Goal: Task Accomplishment & Management: Complete application form

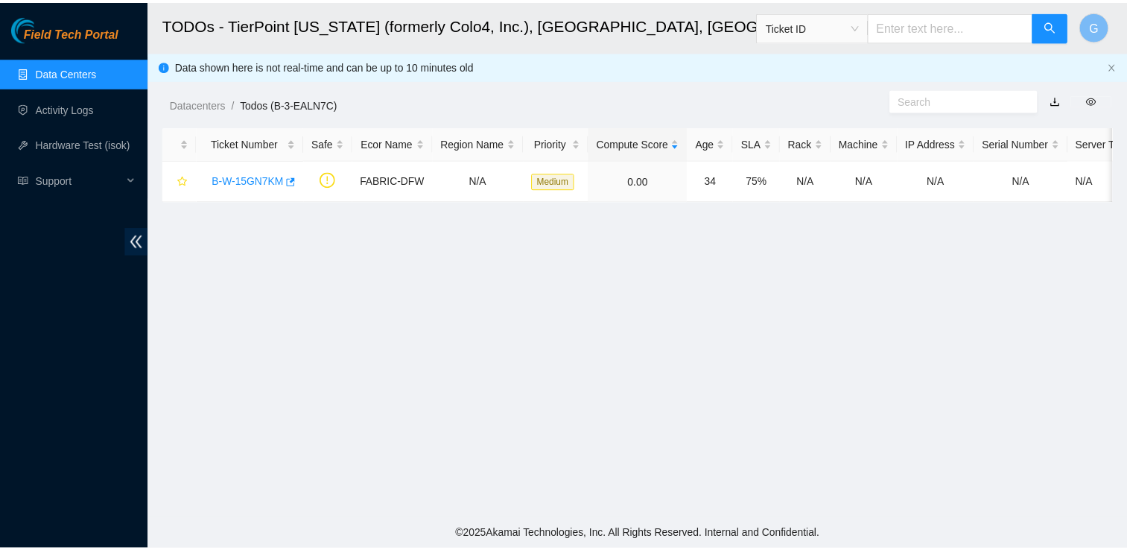
scroll to position [390, 0]
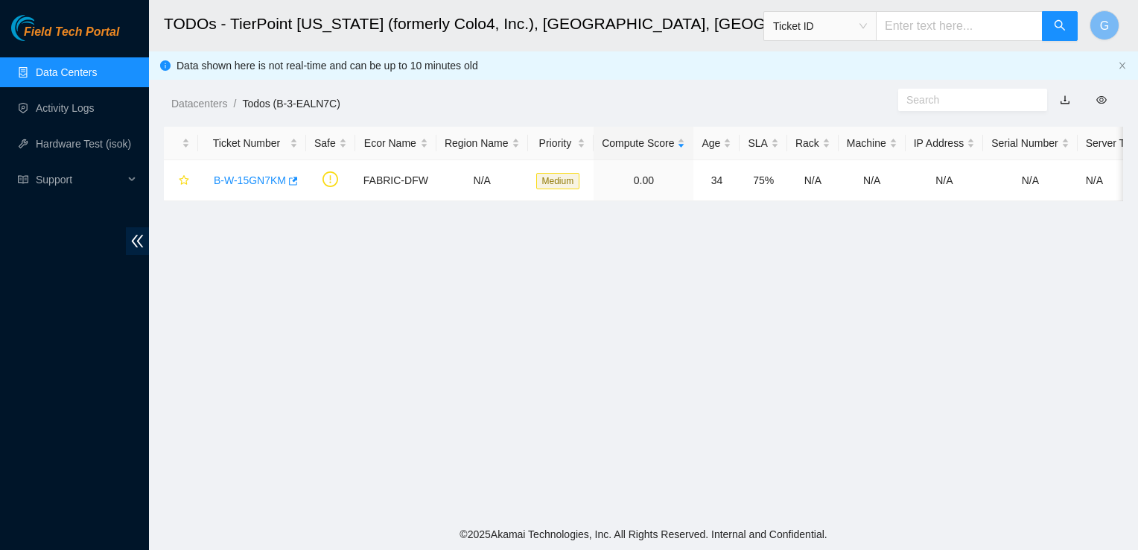
click at [1138, 498] on html "Field Tech Portal Data Centers Activity Logs Hardware Test (isok) Support TODOs…" at bounding box center [569, 275] width 1138 height 550
click at [83, 66] on link "Data Centers" at bounding box center [66, 72] width 61 height 12
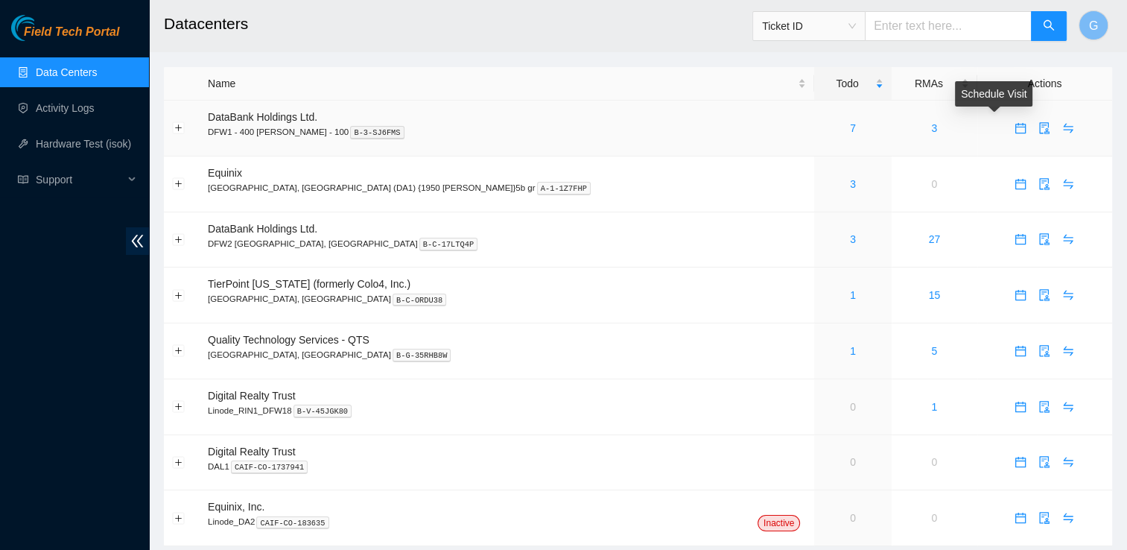
click at [1017, 125] on icon "calendar" at bounding box center [1021, 124] width 9 height 1
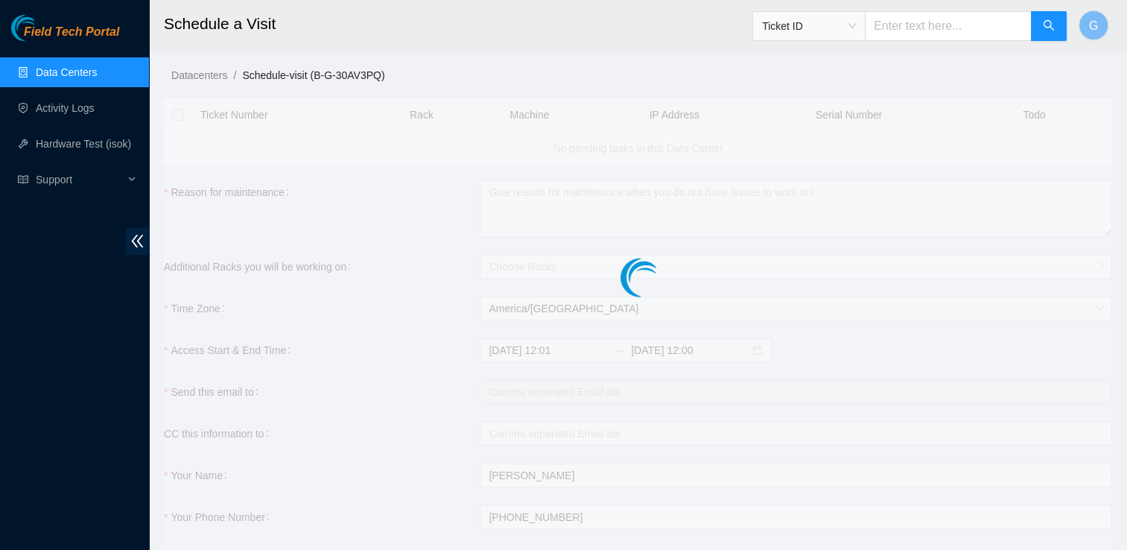
checkbox input "true"
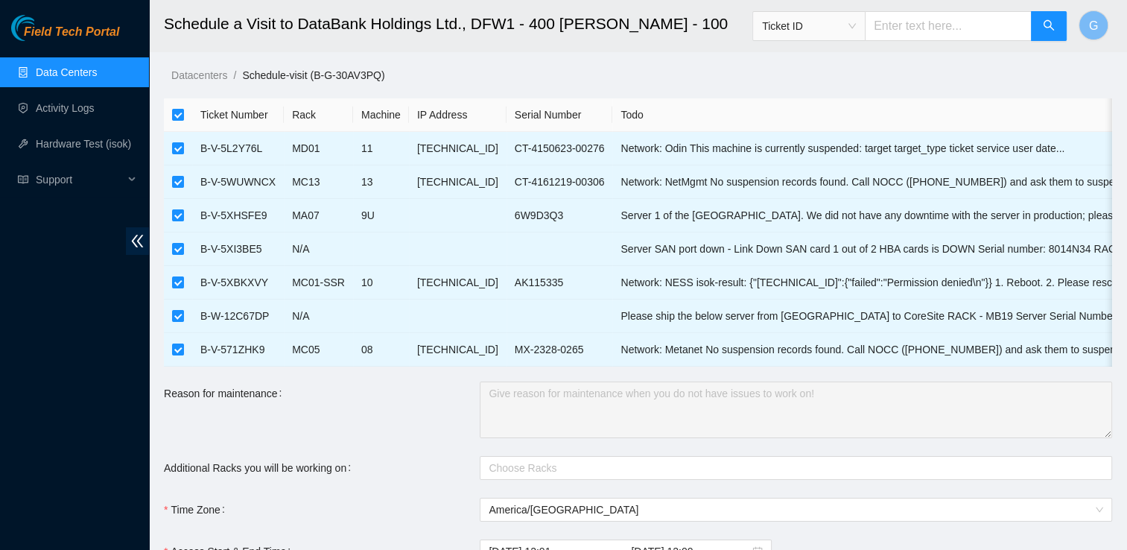
click at [97, 76] on link "Data Centers" at bounding box center [66, 72] width 61 height 12
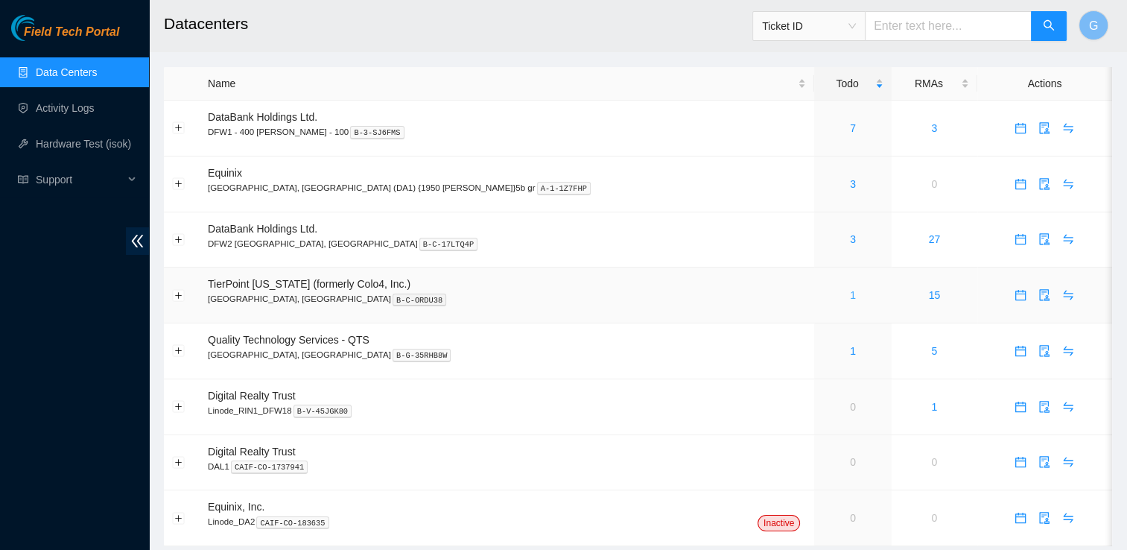
click at [850, 296] on link "1" at bounding box center [853, 295] width 6 height 12
click at [850, 298] on link "1" at bounding box center [853, 295] width 6 height 12
click at [850, 296] on link "1" at bounding box center [853, 295] width 6 height 12
click at [72, 114] on link "Activity Logs" at bounding box center [65, 108] width 59 height 12
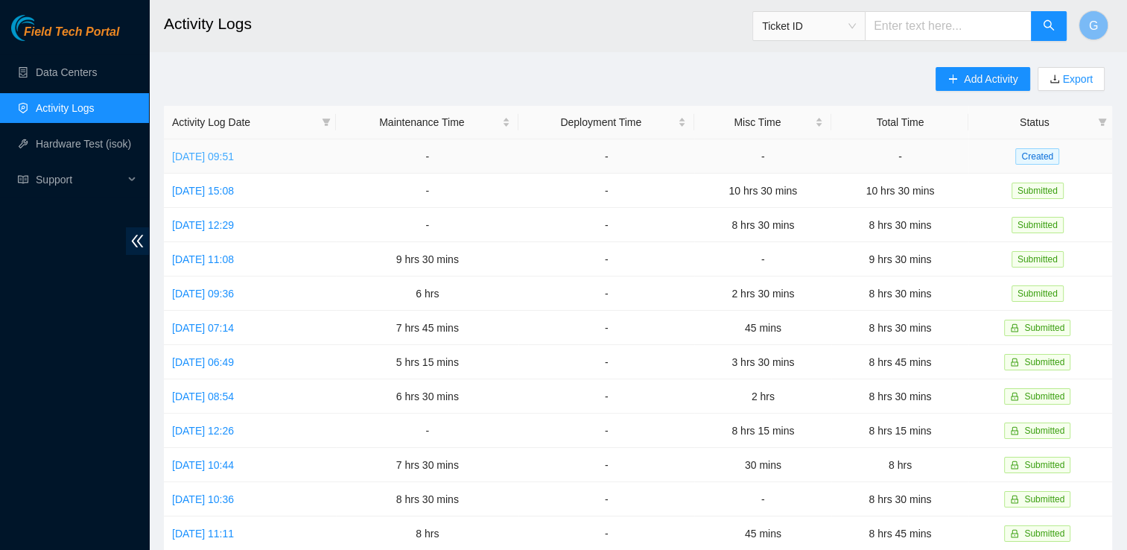
click at [194, 152] on link "Wed, 08 Oct 2025 09:51" at bounding box center [203, 156] width 62 height 12
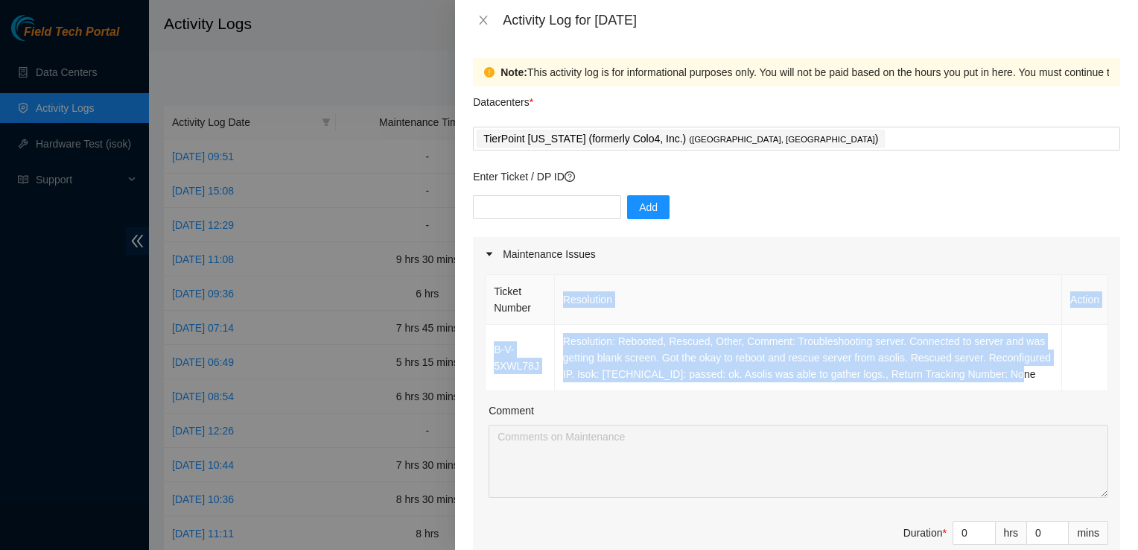
drag, startPoint x: 624, startPoint y: 390, endPoint x: 539, endPoint y: 303, distance: 121.7
click at [539, 303] on table "Ticket Number Resolution Action B-V-5XWL78J Resolution: Rebooted, Rescued, Othe…" at bounding box center [797, 332] width 623 height 117
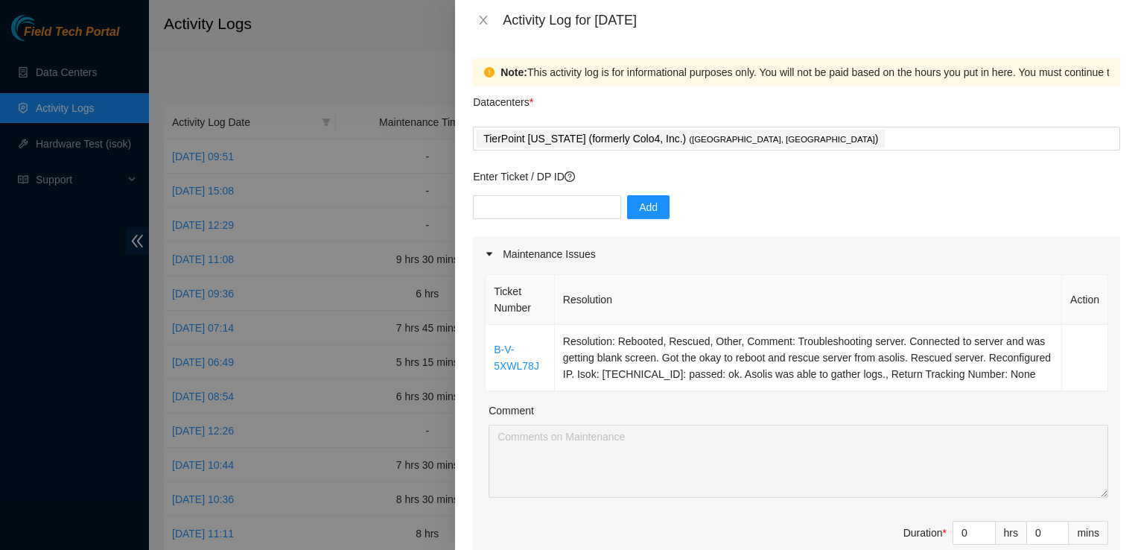
click at [810, 258] on div "Maintenance Issues" at bounding box center [796, 254] width 647 height 34
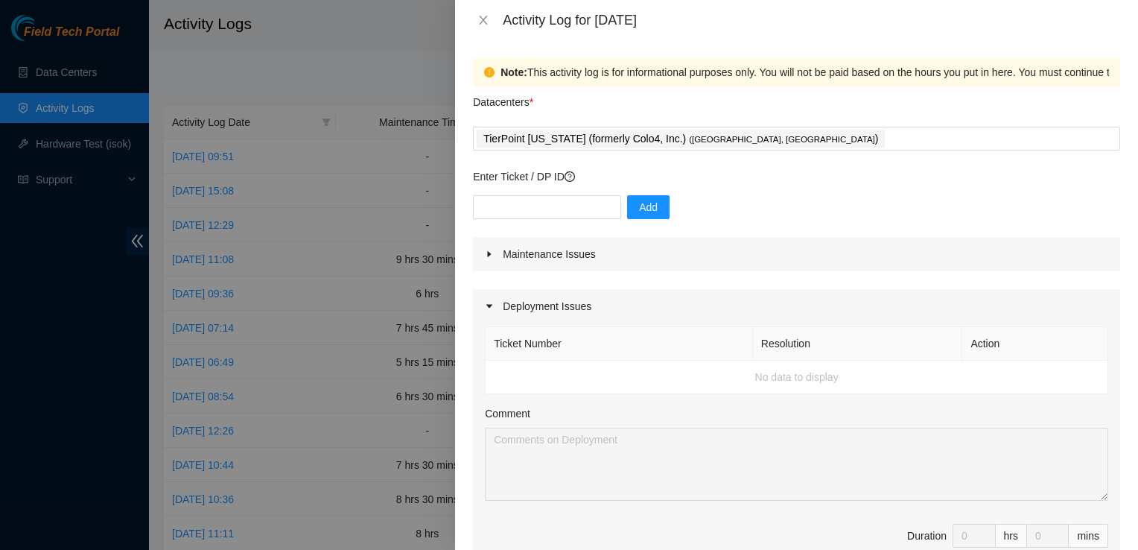
click at [684, 402] on div "Ticket Number Resolution Action No data to display Comment Duration 0 hrs 0 mins" at bounding box center [796, 452] width 647 height 258
click at [484, 256] on div "Maintenance Issues" at bounding box center [796, 254] width 647 height 34
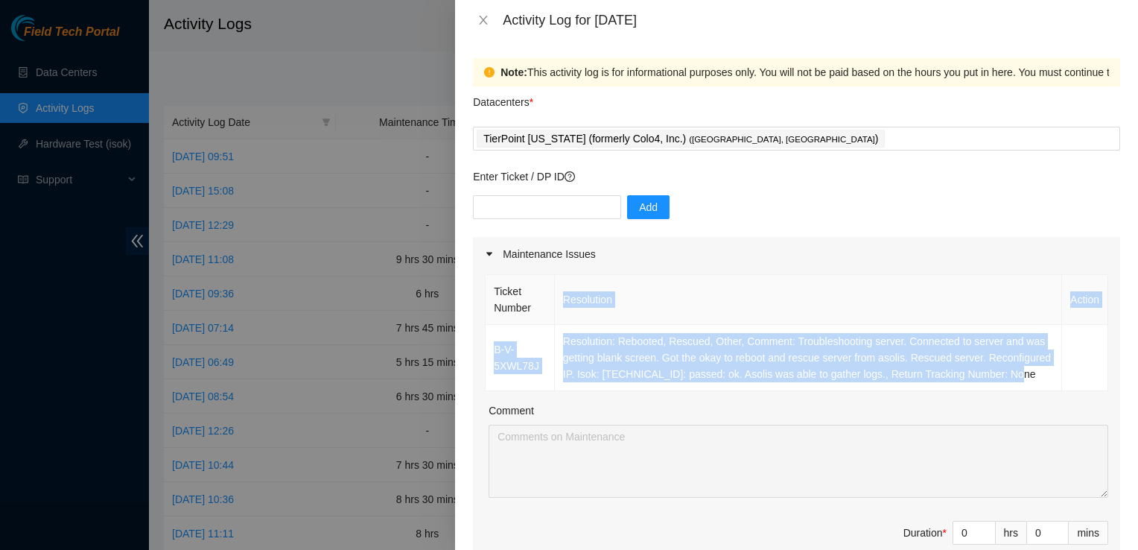
drag, startPoint x: 699, startPoint y: 391, endPoint x: 551, endPoint y: 323, distance: 163.3
click at [551, 323] on table "Ticket Number Resolution Action B-V-5XWL78J Resolution: Rebooted, Rescued, Othe…" at bounding box center [797, 332] width 623 height 117
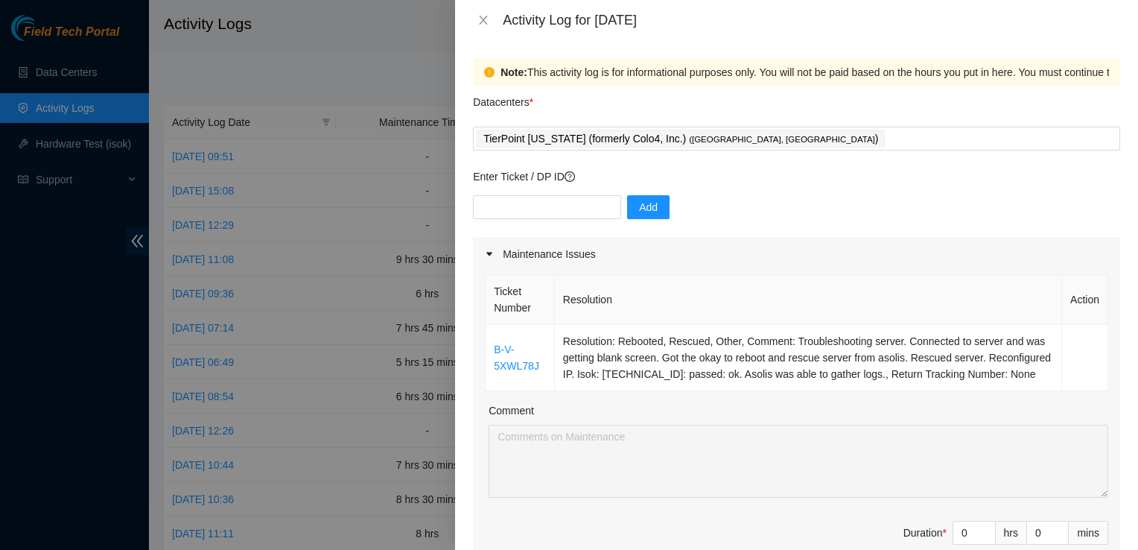
drag, startPoint x: 551, startPoint y: 323, endPoint x: 617, endPoint y: 410, distance: 109.7
click at [617, 410] on div "Ticket Number Resolution Action B-V-5XWL78J Resolution: Rebooted, Rescued, Othe…" at bounding box center [796, 425] width 647 height 308
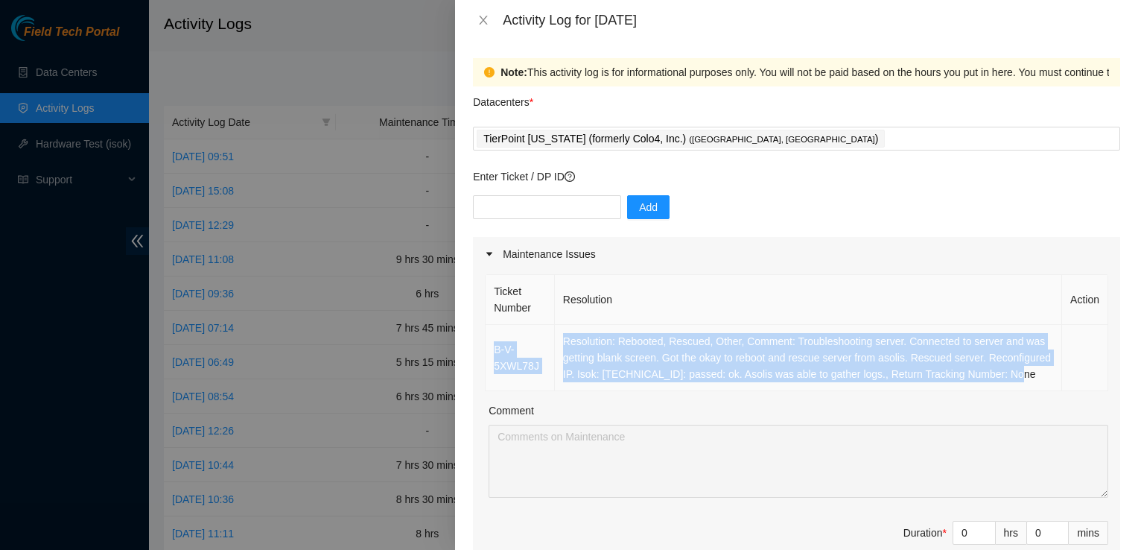
drag, startPoint x: 595, startPoint y: 389, endPoint x: 489, endPoint y: 337, distance: 117.9
click at [489, 337] on tr "B-V-5XWL78J Resolution: Rebooted, Rescued, Other, Comment: Troubleshooting serv…" at bounding box center [797, 358] width 623 height 66
copy tr "B-V-5XWL78J Resolution: Rebooted, Rescued, Other, Comment: Troubleshooting serv…"
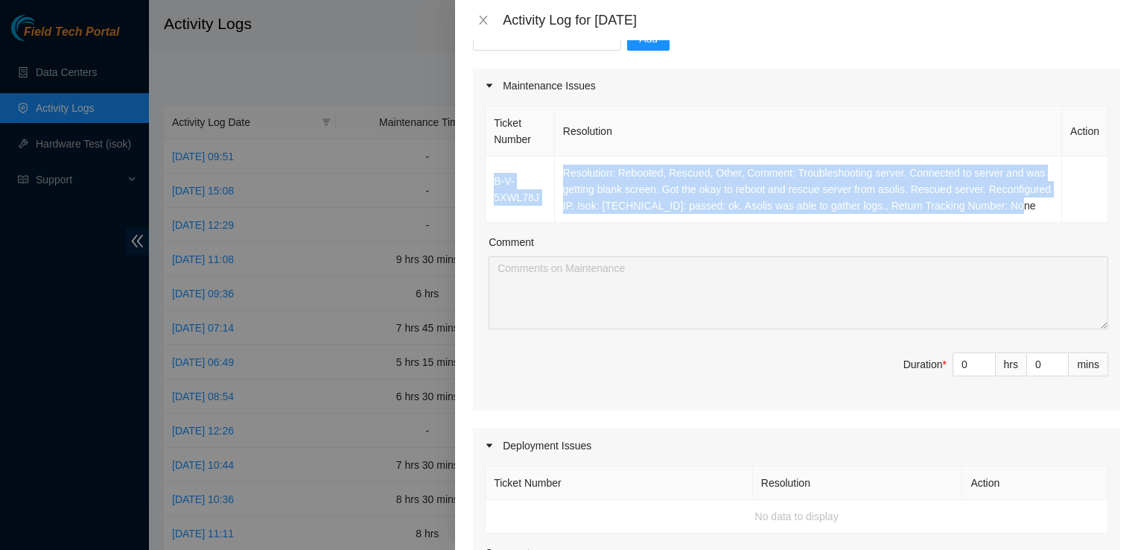
scroll to position [176, 0]
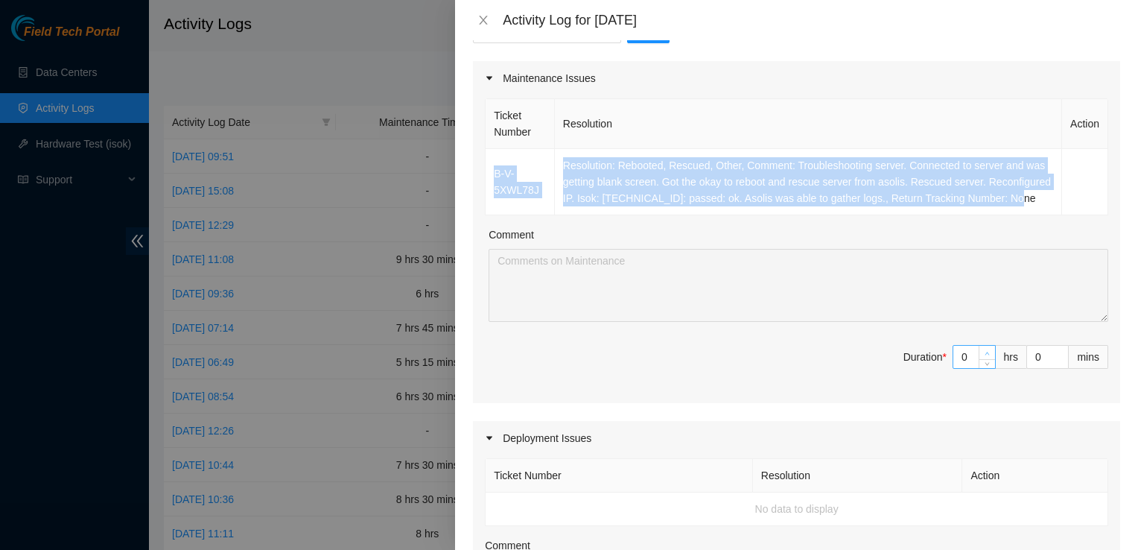
type input "1"
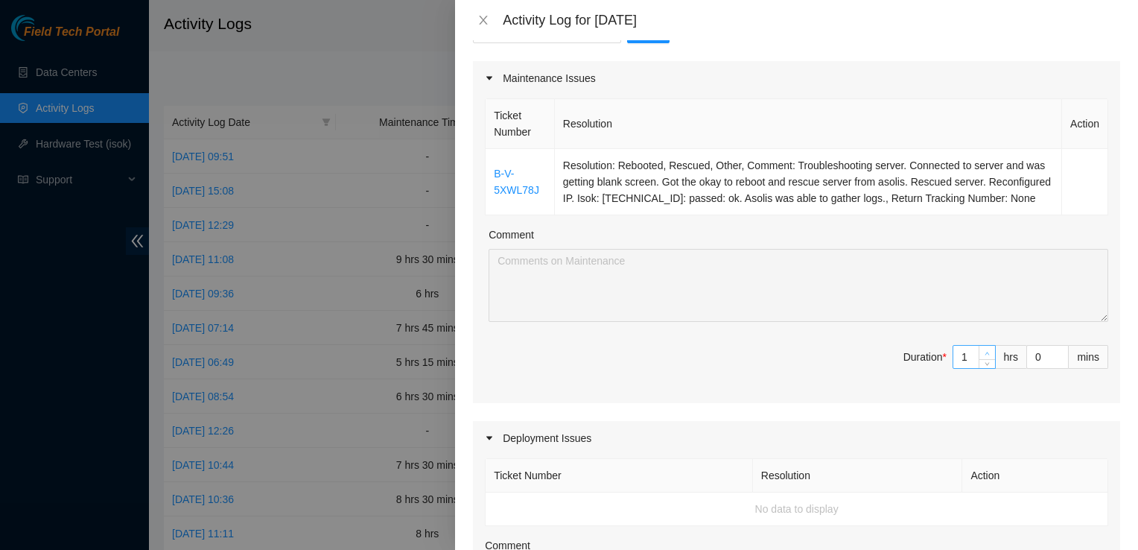
click at [980, 359] on span "Increase Value" at bounding box center [987, 352] width 16 height 13
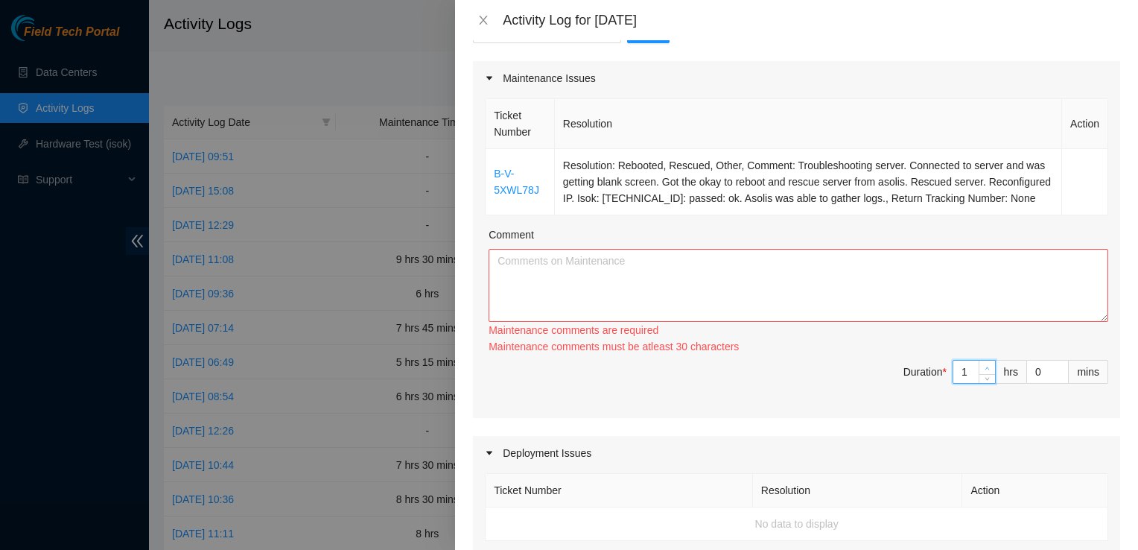
click at [980, 355] on div "Maintenance comments must be atleast 30 characters" at bounding box center [799, 346] width 620 height 16
type input "2"
click at [985, 371] on icon "up" at bounding box center [987, 368] width 5 height 5
type input "3"
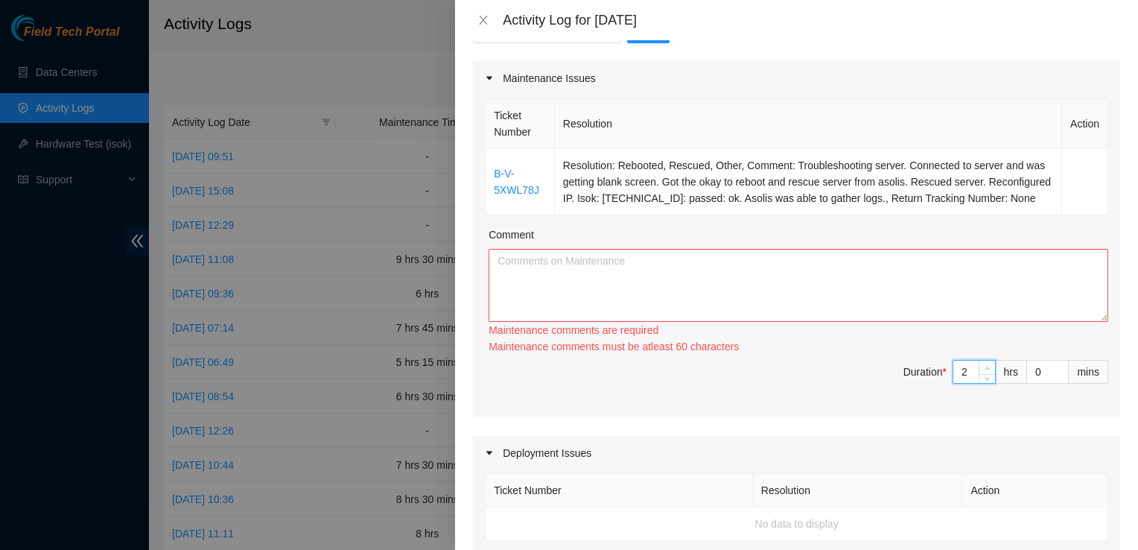
type input "3"
click at [985, 371] on icon "up" at bounding box center [987, 368] width 5 height 5
type input "4"
click at [985, 371] on icon "up" at bounding box center [987, 368] width 5 height 5
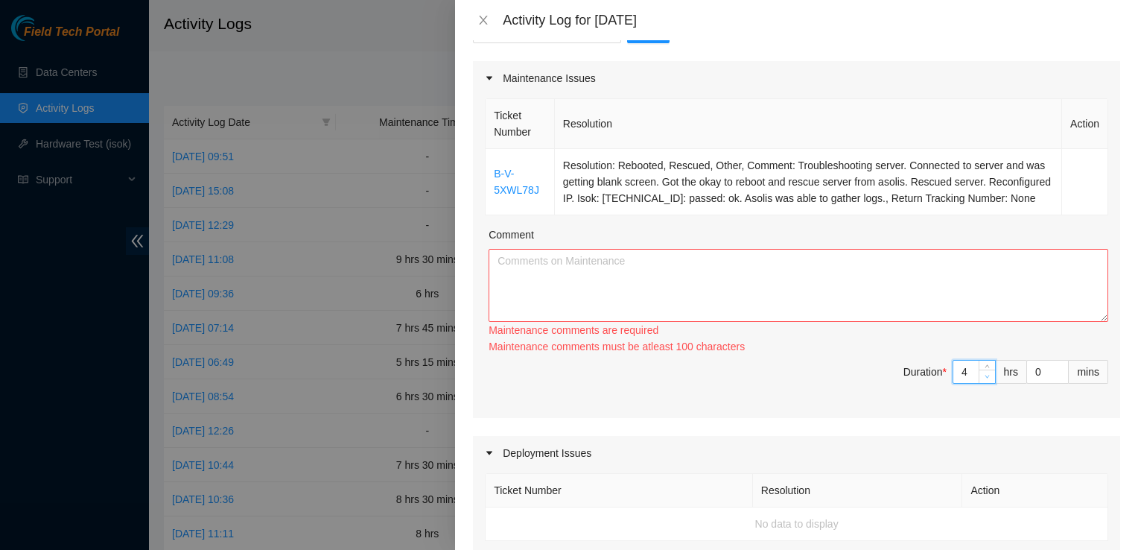
type input "3"
click at [983, 381] on span "down" at bounding box center [987, 376] width 9 height 9
type input "1"
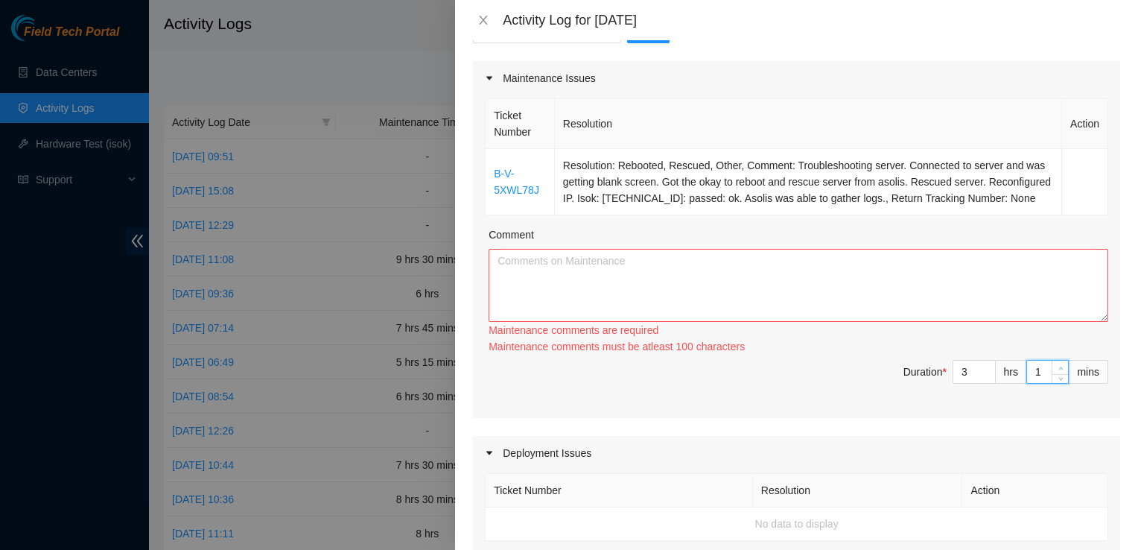
type input "2"
type input "3"
type input "4"
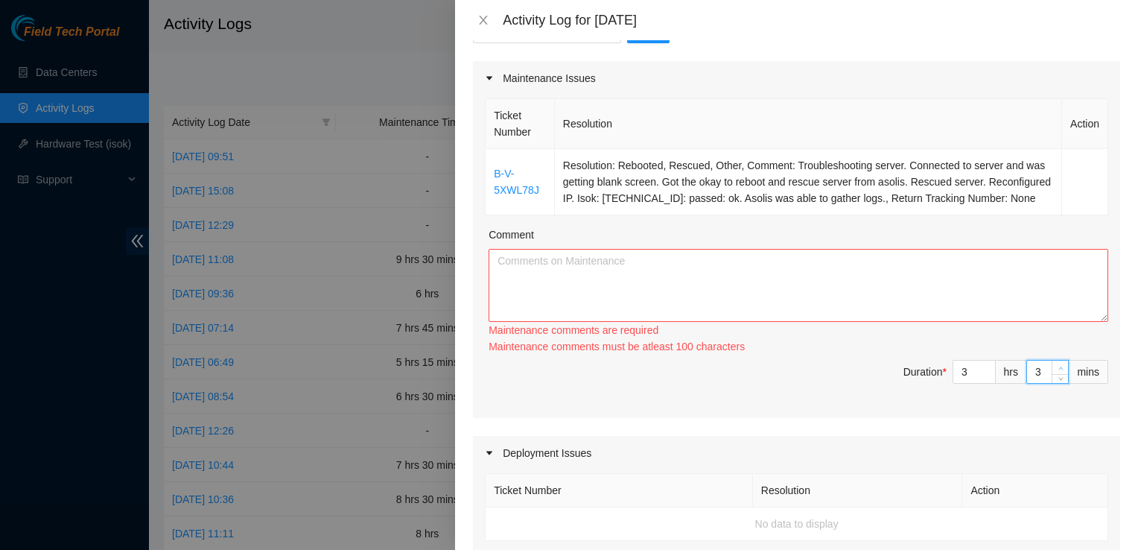
type input "4"
type input "5"
type input "6"
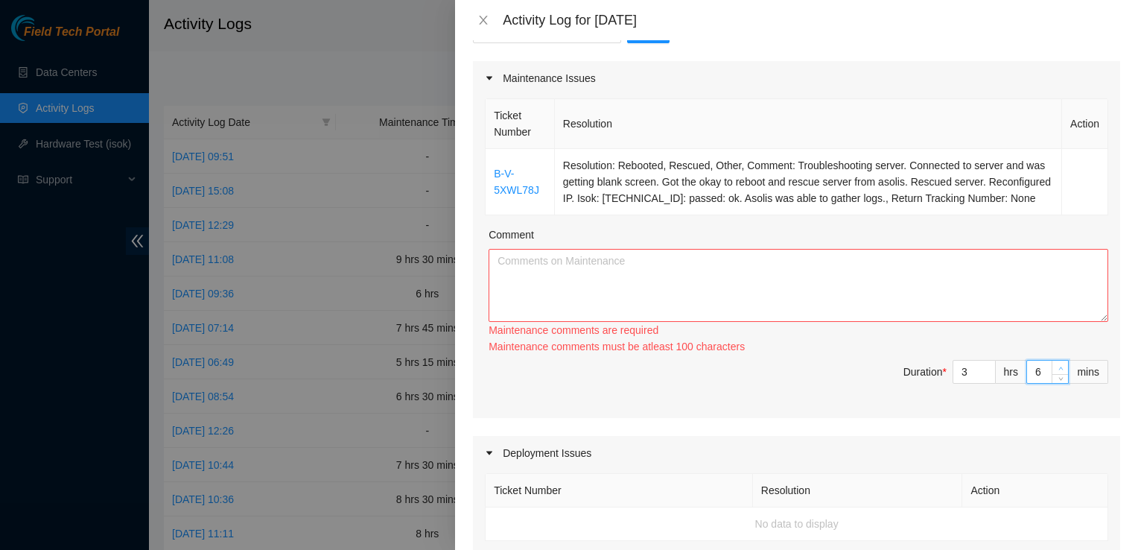
click at [1056, 372] on span "up" at bounding box center [1060, 368] width 9 height 9
type input "7"
type input "8"
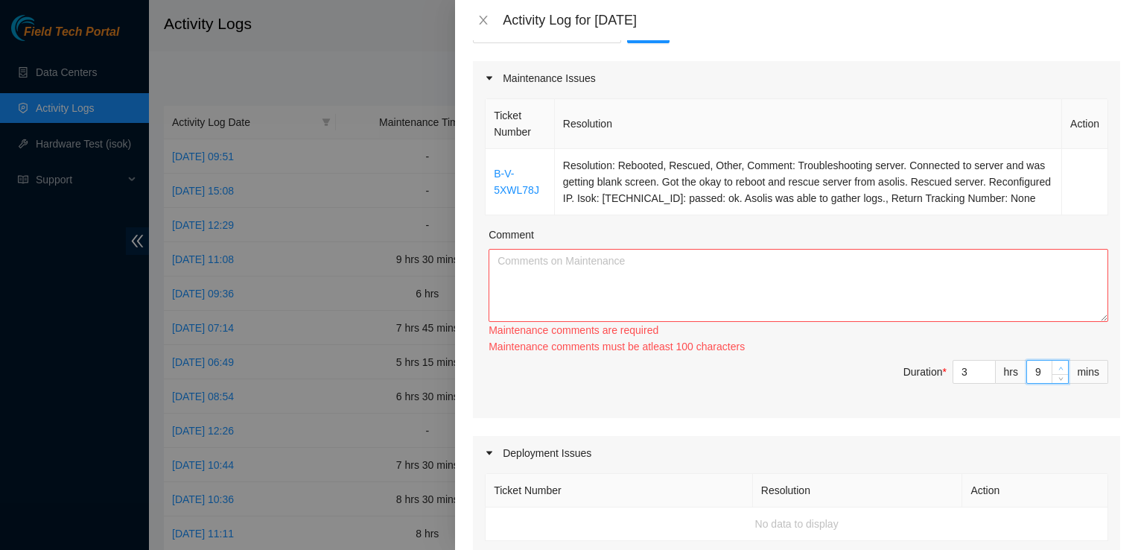
type input "10"
type input "11"
type input "13"
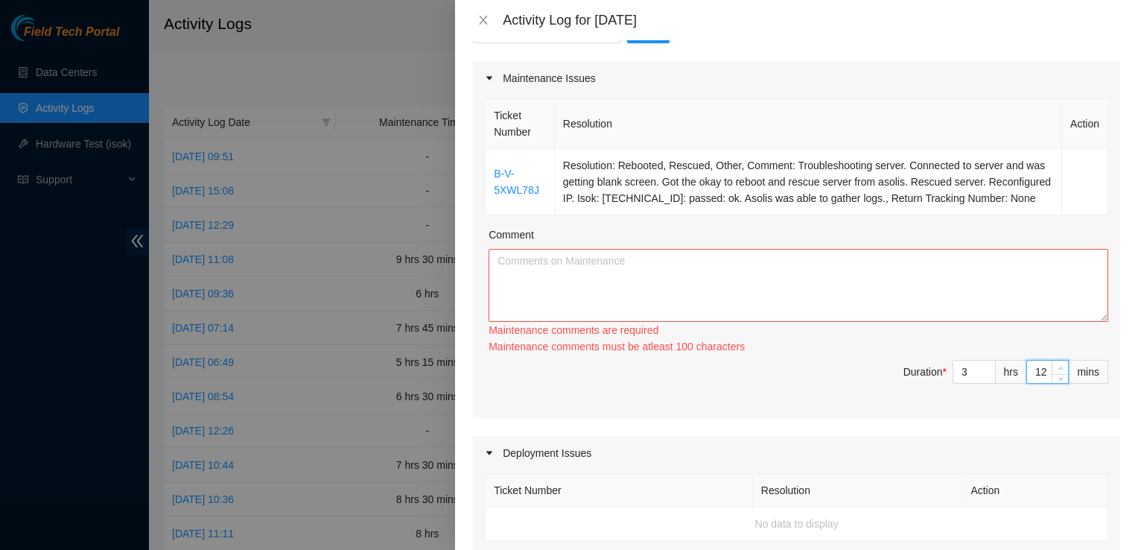
type input "13"
type input "17"
type input "18"
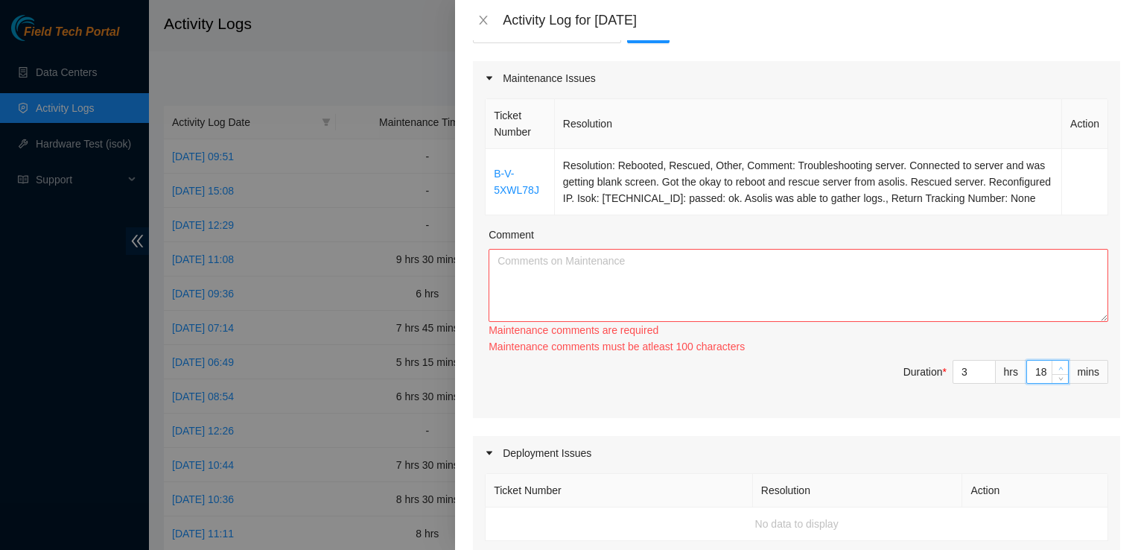
type input "19"
type input "20"
type input "21"
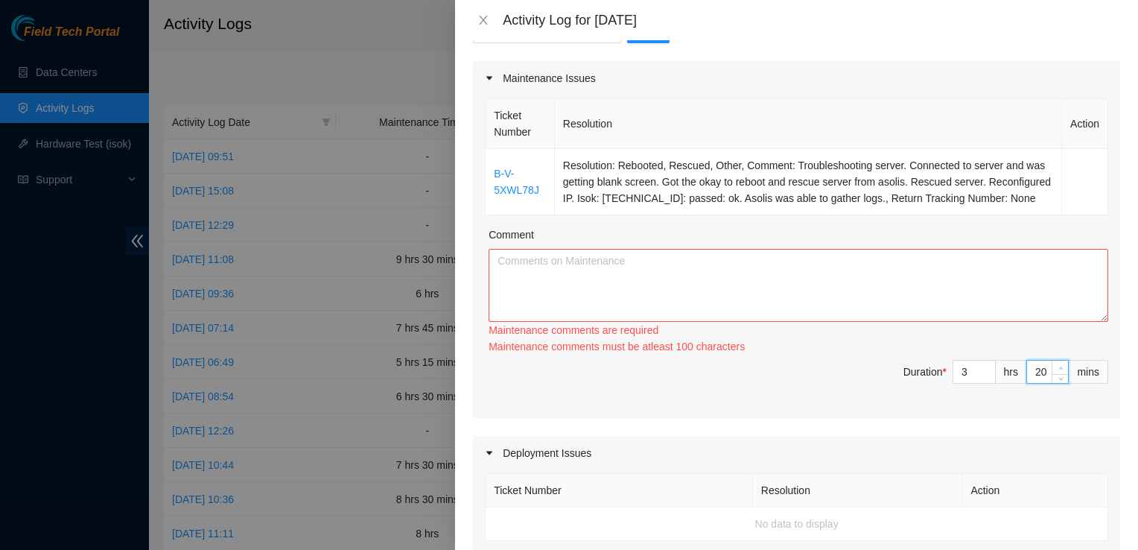
type input "21"
type input "22"
type input "23"
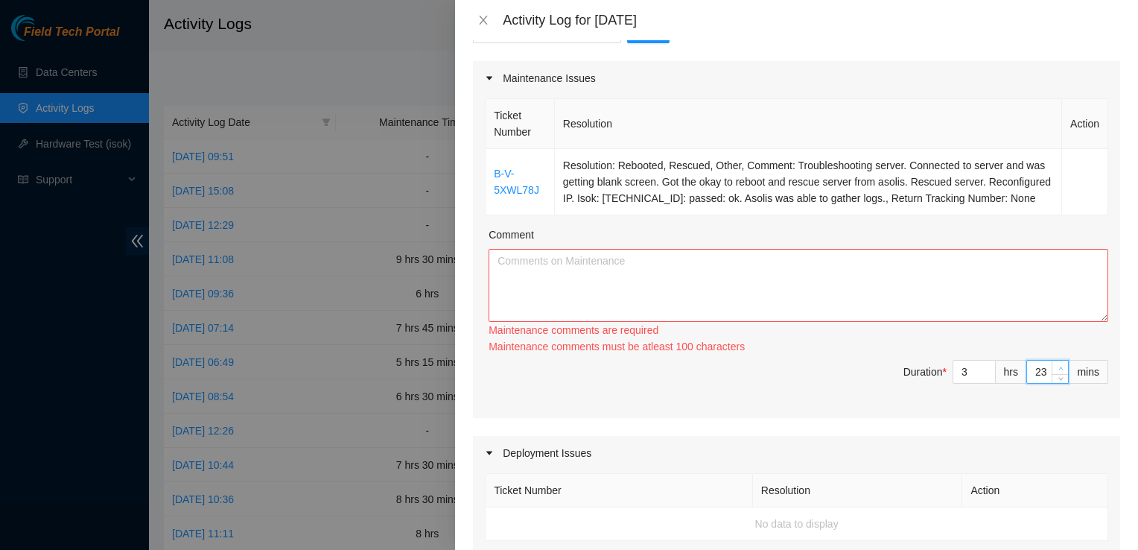
type input "24"
type input "25"
type input "26"
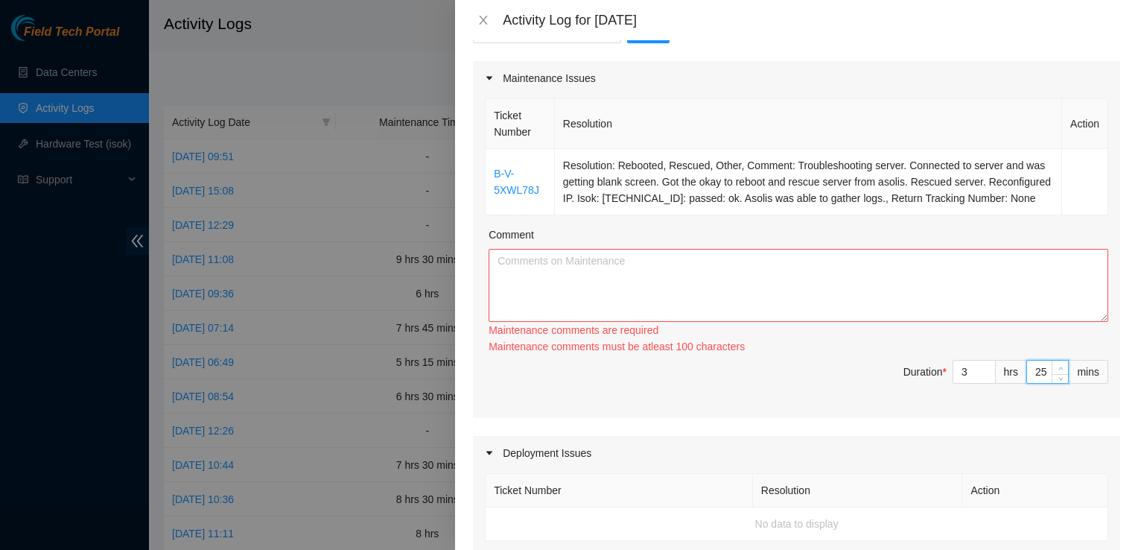
type input "26"
type input "27"
type input "30"
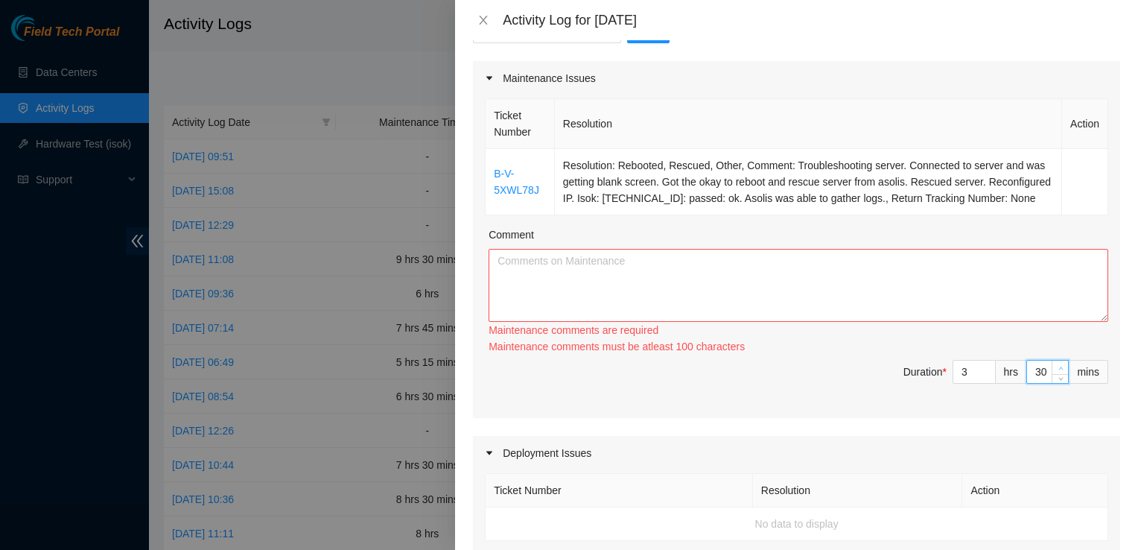
type input "31"
type input "32"
type input "33"
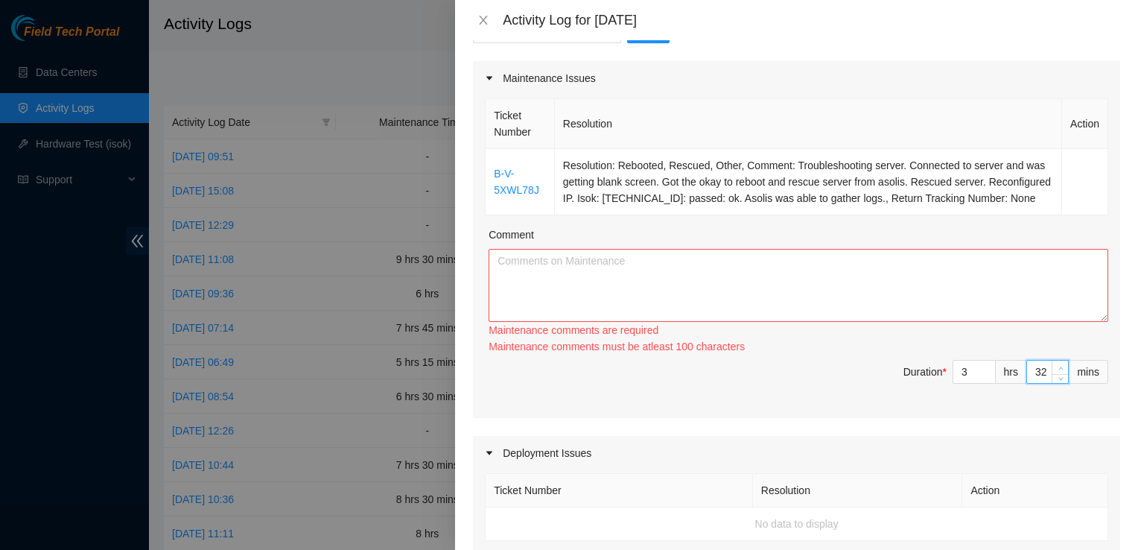
type input "33"
type input "34"
type input "35"
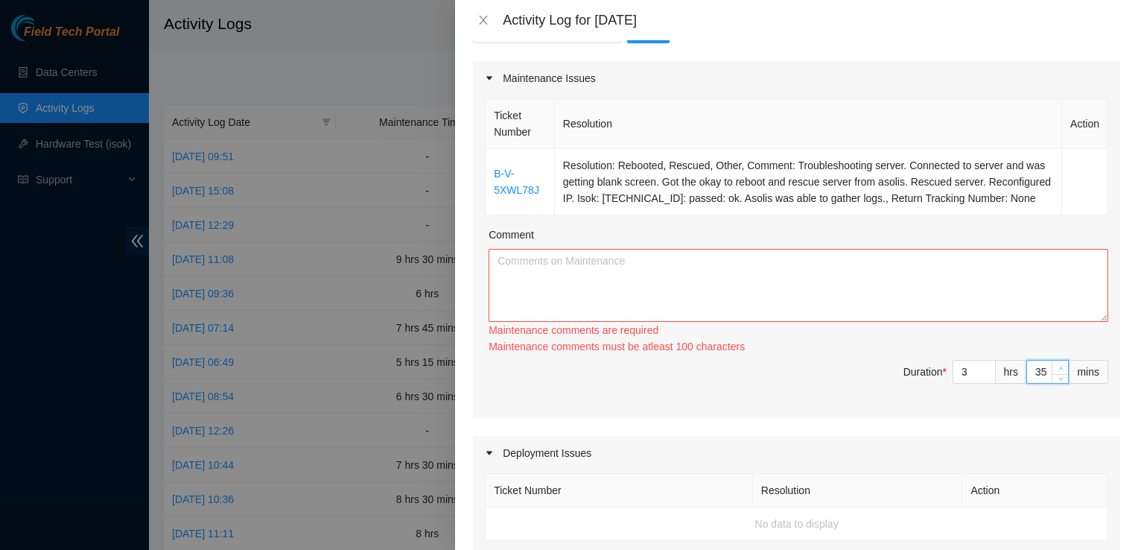
type input "36"
type input "37"
type input "38"
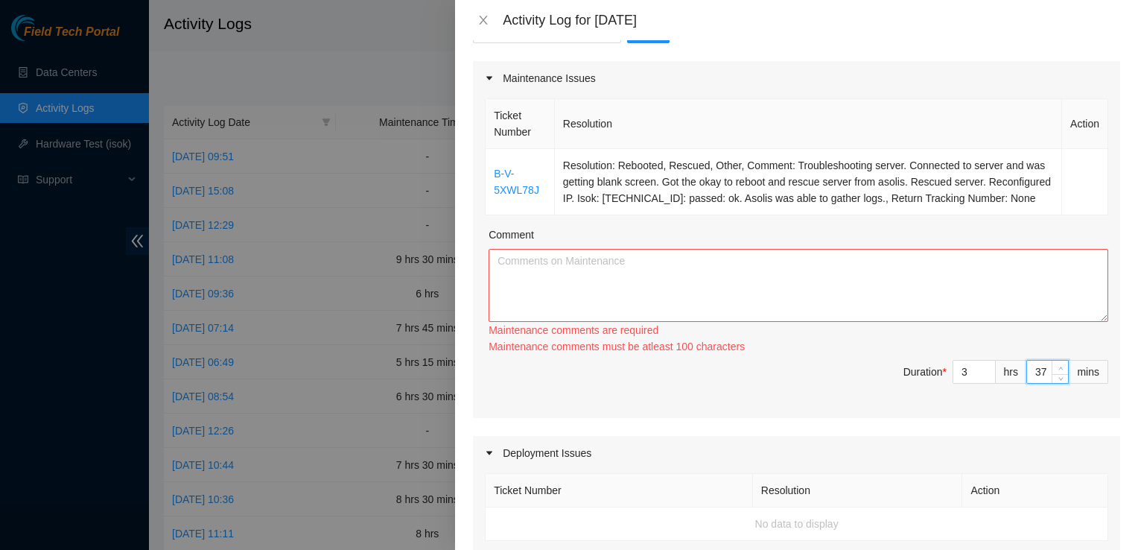
type input "38"
type input "39"
type input "40"
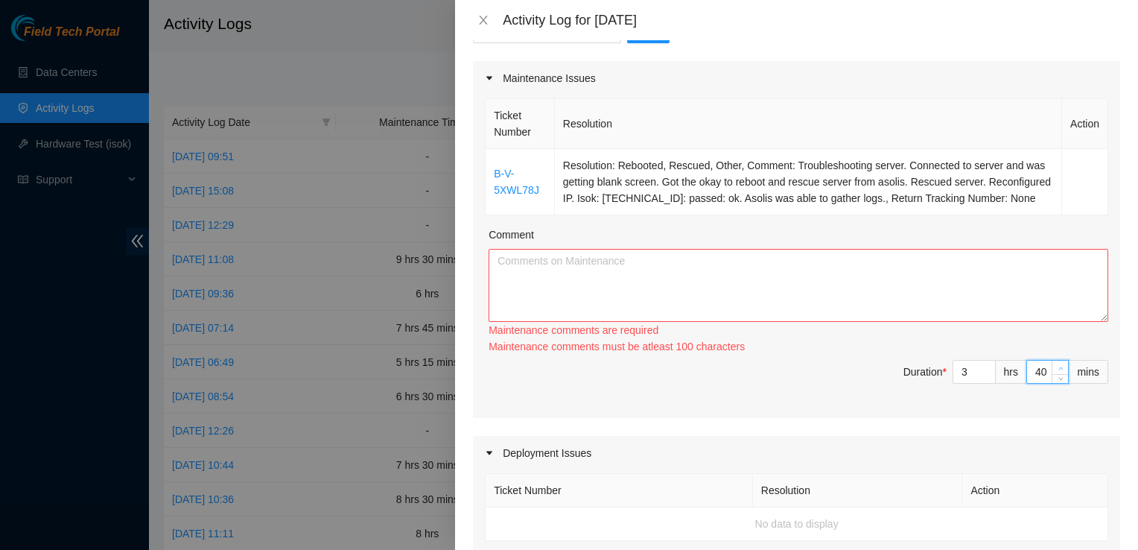
type input "41"
type input "42"
type input "43"
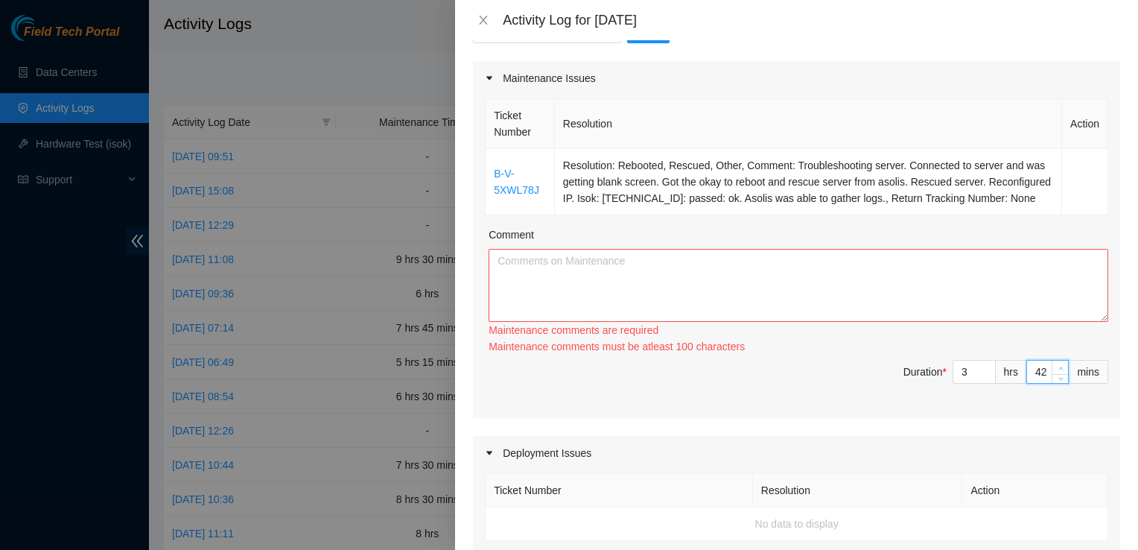
type input "43"
type input "44"
type input "45"
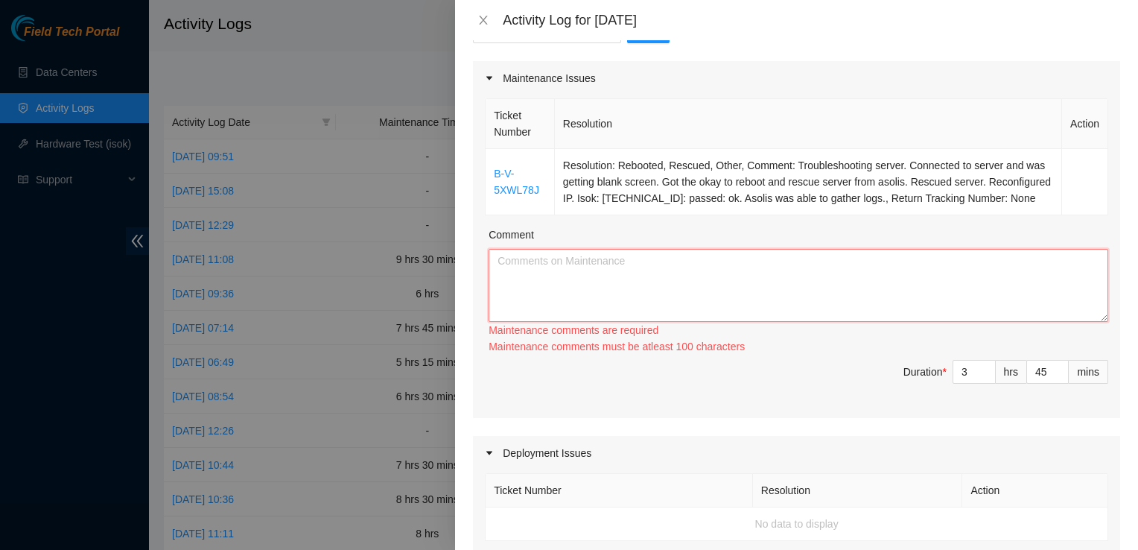
click at [838, 306] on textarea "Comment" at bounding box center [799, 285] width 620 height 73
paste textarea "B-V-5XWL78J Resolution: Rebooted, Rescued, Other, Comment: Troubleshooting serv…"
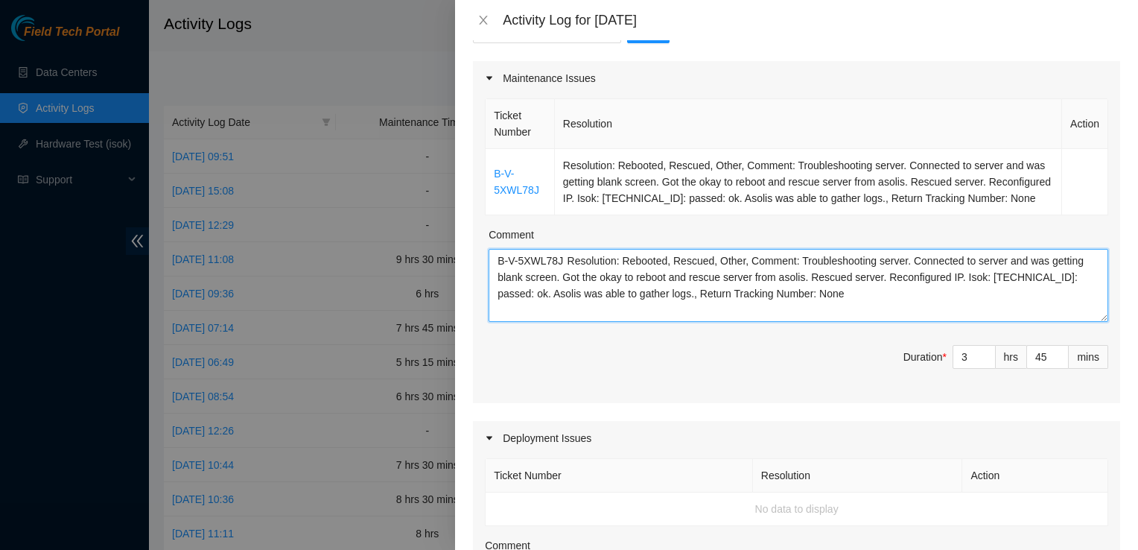
click at [563, 273] on textarea "B-V-5XWL78J Resolution: Rebooted, Rescued, Other, Comment: Troubleshooting serv…" at bounding box center [799, 285] width 620 height 73
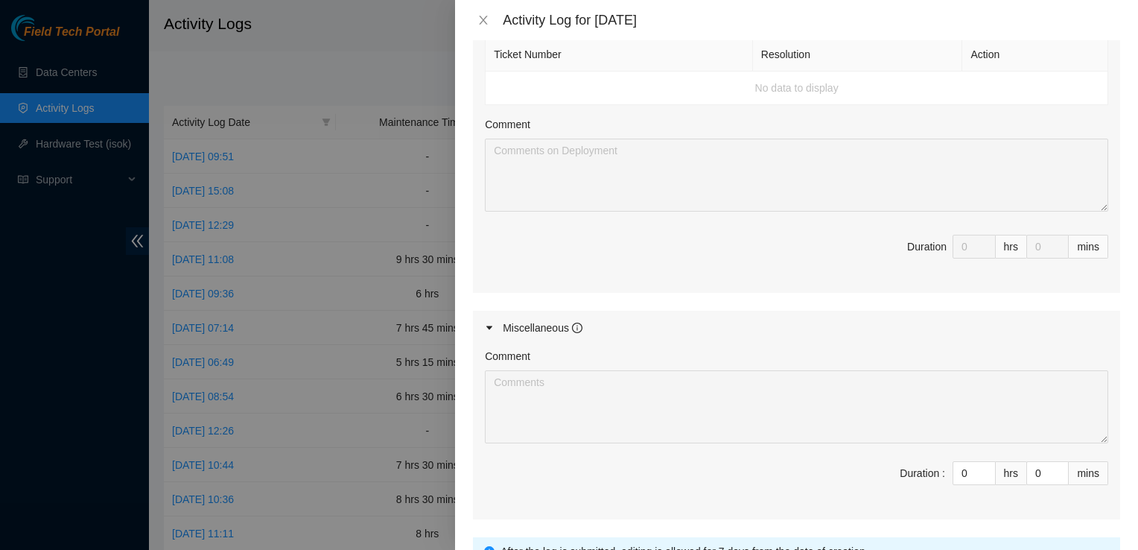
scroll to position [741, 0]
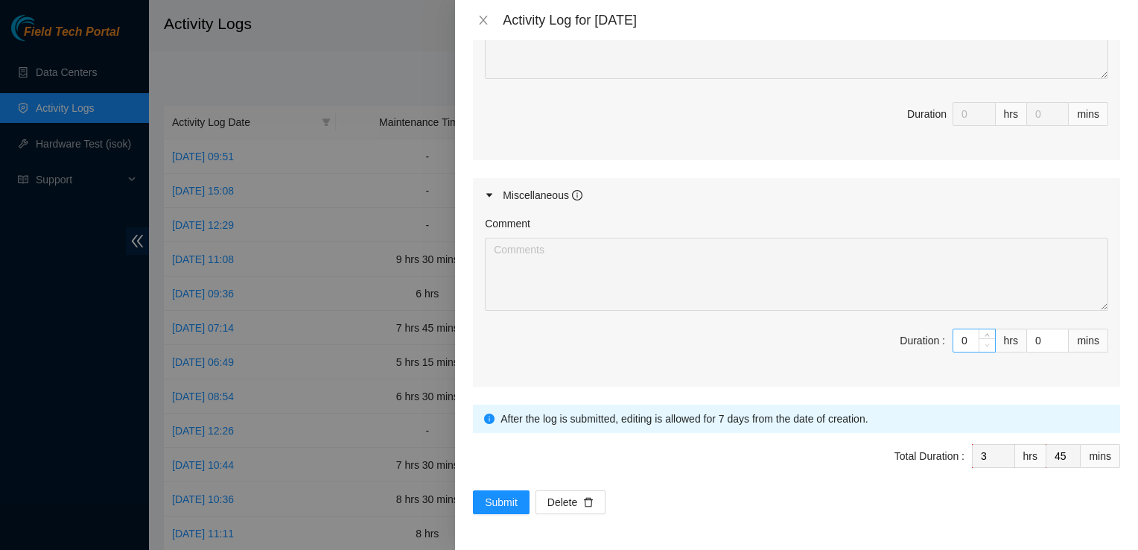
click at [983, 342] on span "down" at bounding box center [987, 345] width 9 height 9
type textarea "B-V-5XWL78J Resolution: Rebooted, Rescued, Other, Comment: Troubleshooting serv…"
type input "1"
type input "4"
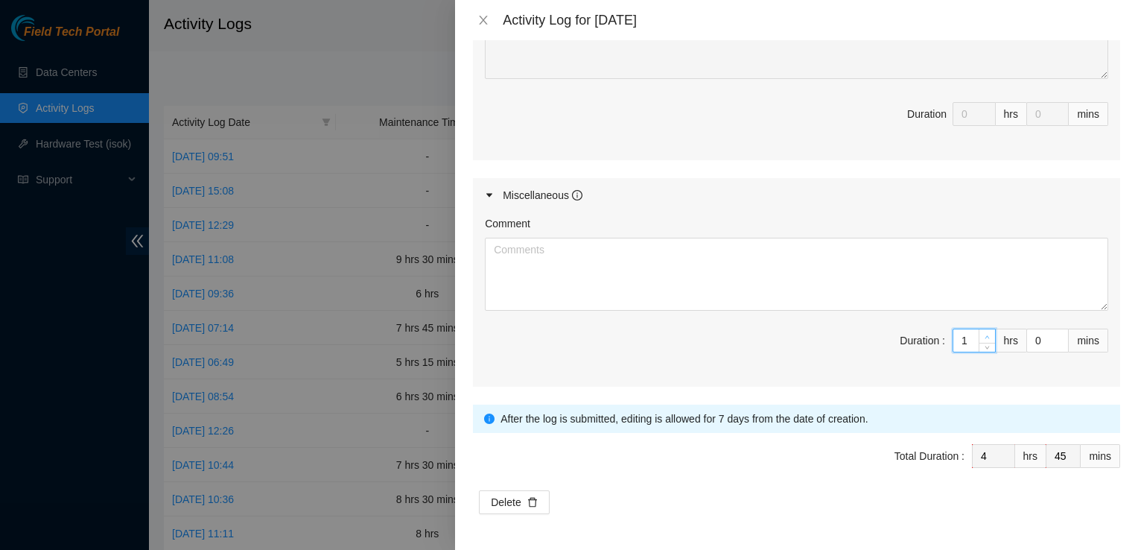
click at [983, 337] on span "up" at bounding box center [987, 336] width 9 height 9
type input "2"
type input "5"
click at [983, 337] on span "up" at bounding box center [987, 336] width 9 height 9
type input "3"
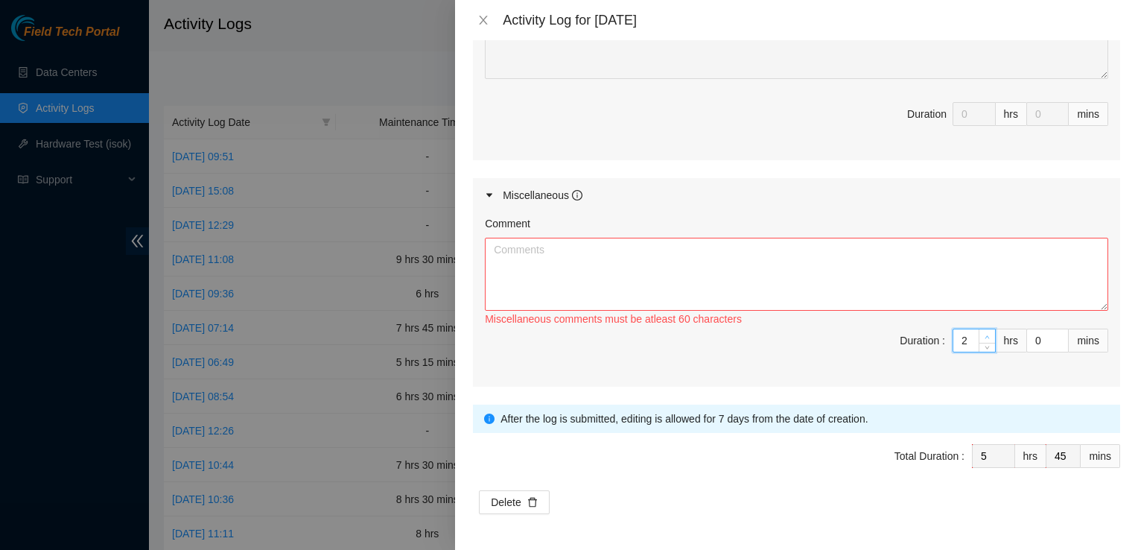
type input "6"
type input "4"
type input "7"
type input "5"
type input "8"
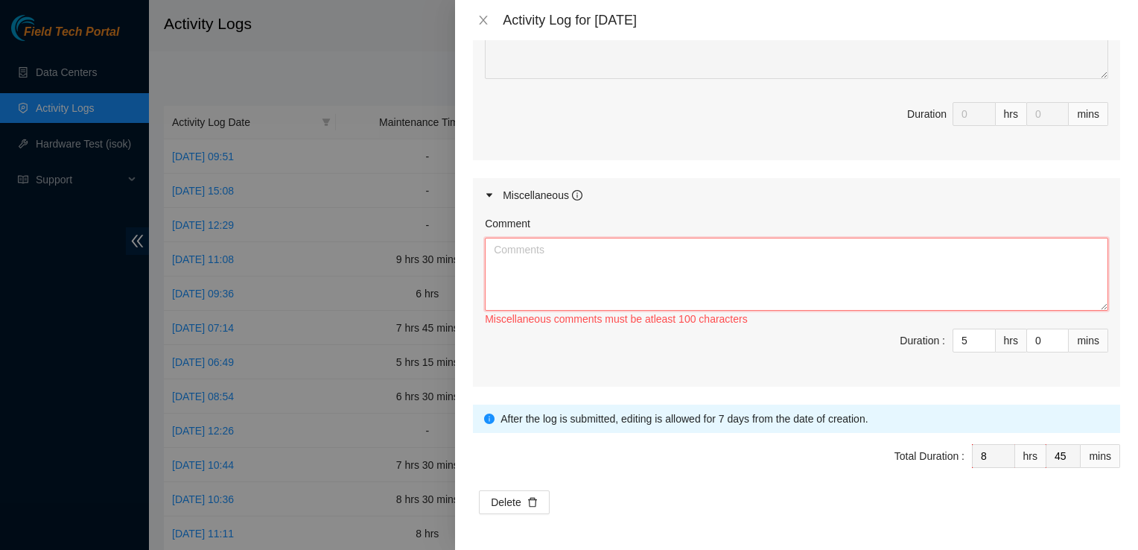
click at [614, 246] on textarea "Comment" at bounding box center [797, 274] width 624 height 73
type textarea "T"
type input "6"
type input "9"
drag, startPoint x: 968, startPoint y: 341, endPoint x: 823, endPoint y: 353, distance: 145.0
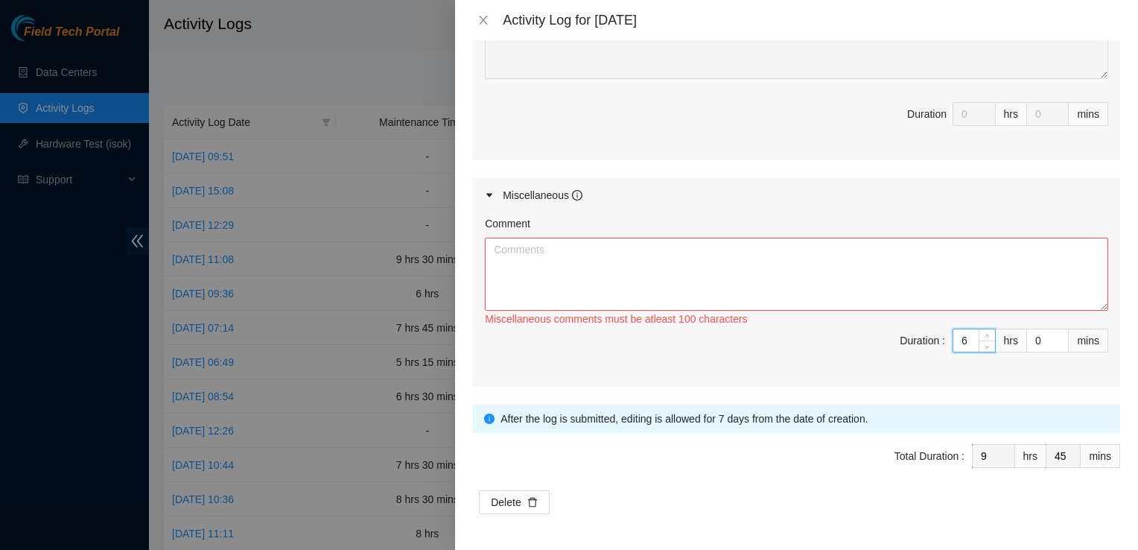
click at [823, 353] on span "Duration : 6 hrs 0 mins" at bounding box center [797, 350] width 624 height 42
type input "6"
type input "3"
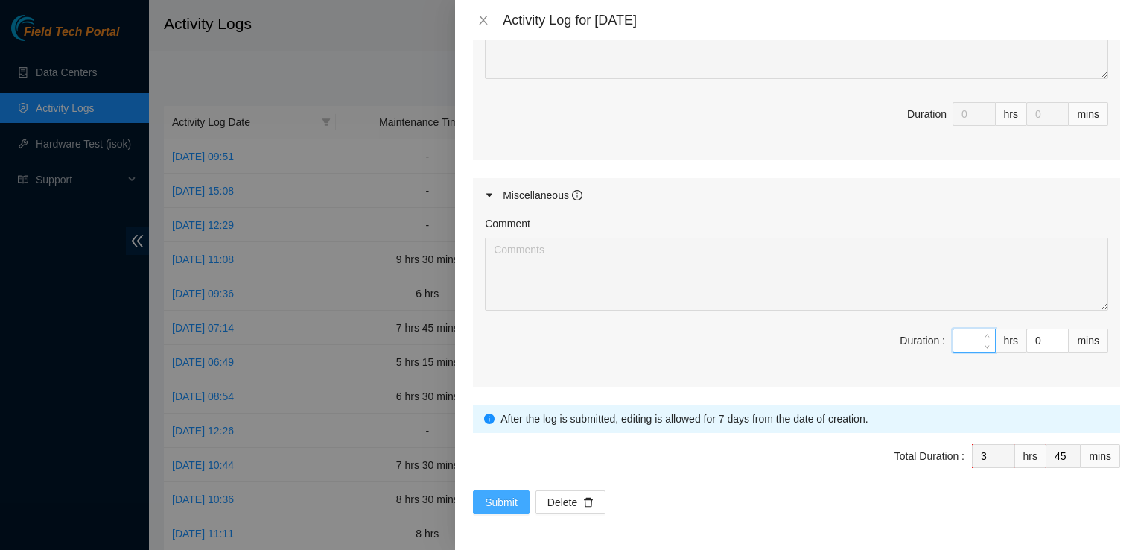
click at [513, 498] on span "Submit" at bounding box center [501, 502] width 33 height 16
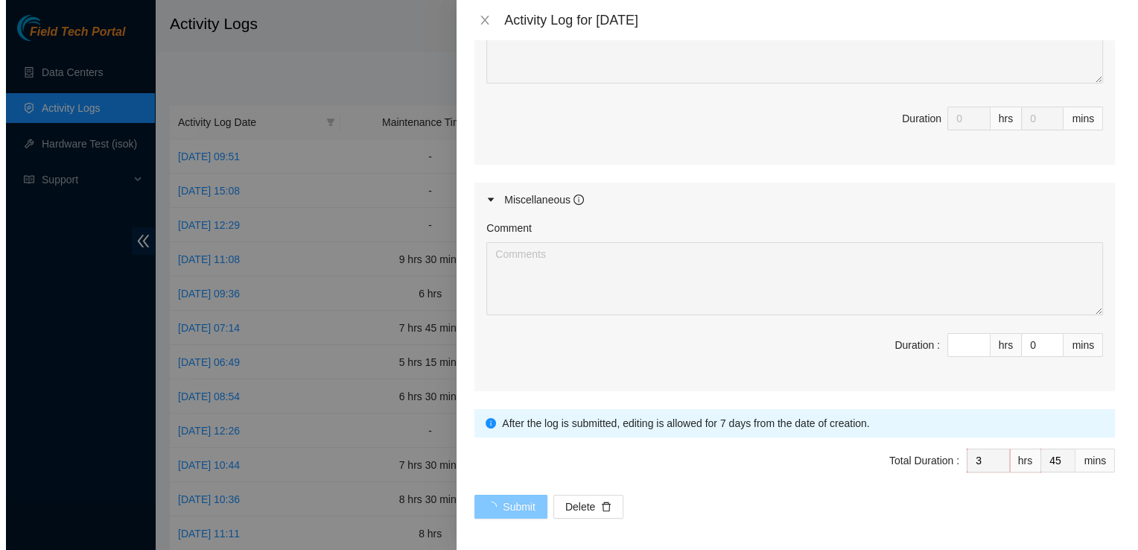
scroll to position [0, 0]
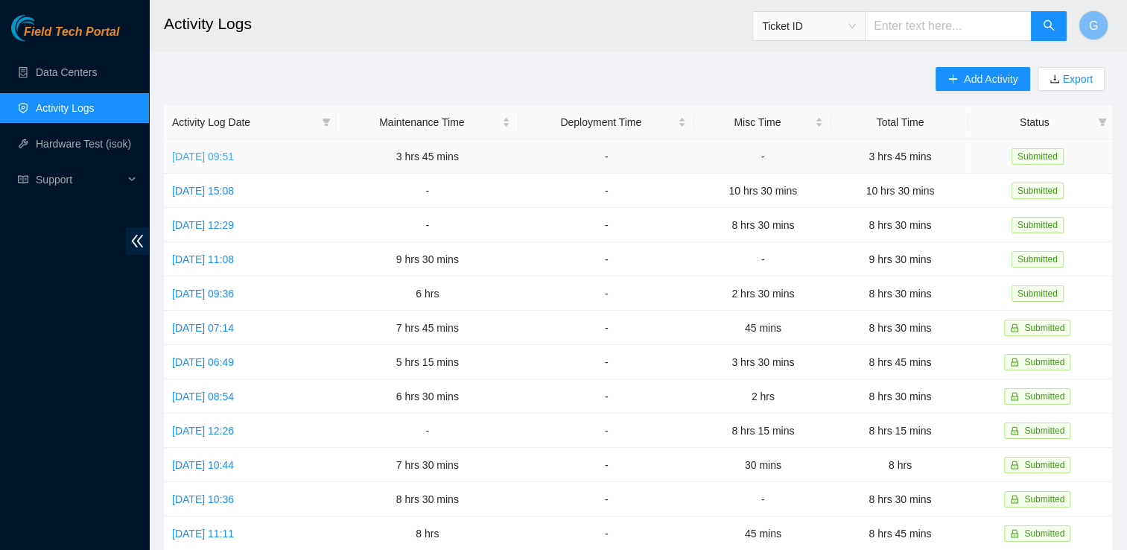
click at [234, 151] on link "[DATE] 09:51" at bounding box center [203, 156] width 62 height 12
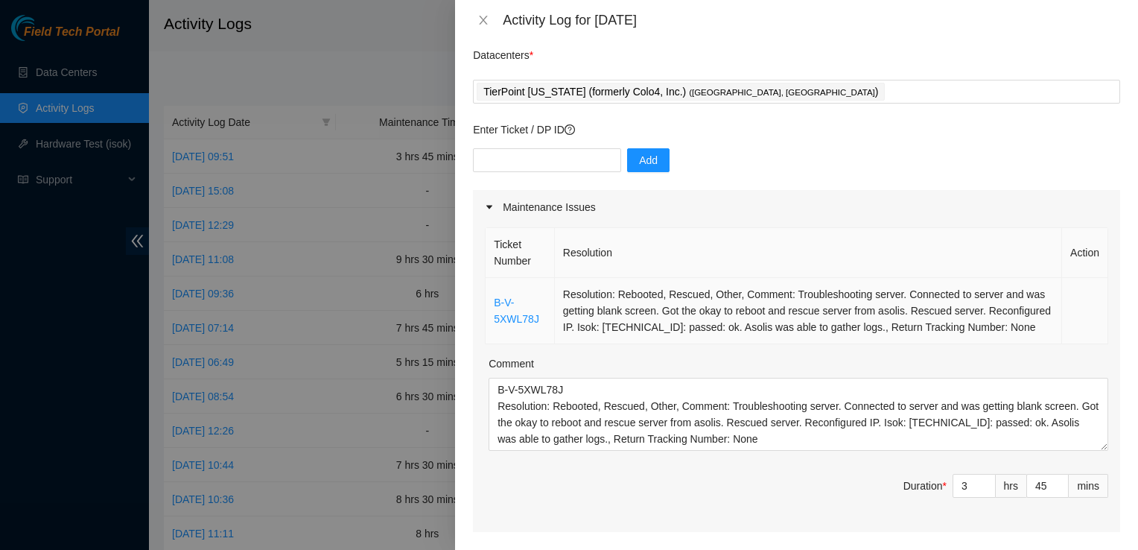
scroll to position [48, 0]
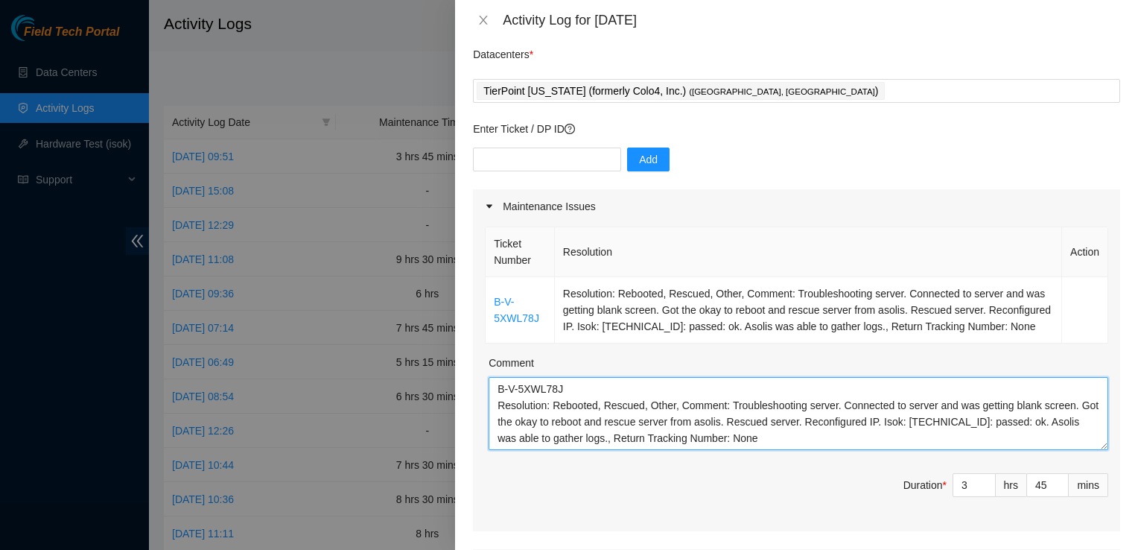
click at [837, 417] on textarea "B-V-5XWL78J Resolution: Rebooted, Rescued, Other, Comment: Troubleshooting serv…" at bounding box center [799, 413] width 620 height 73
click at [892, 450] on textarea "B-V-5XWL78J Resolution: Rebooted, Rescued, Other, Comment: Troubleshooting serv…" at bounding box center [799, 413] width 620 height 73
type textarea "B-V-5XWL78J Resolution: Rebooted, Rescued, Other, Comment: Troubleshooting serv…"
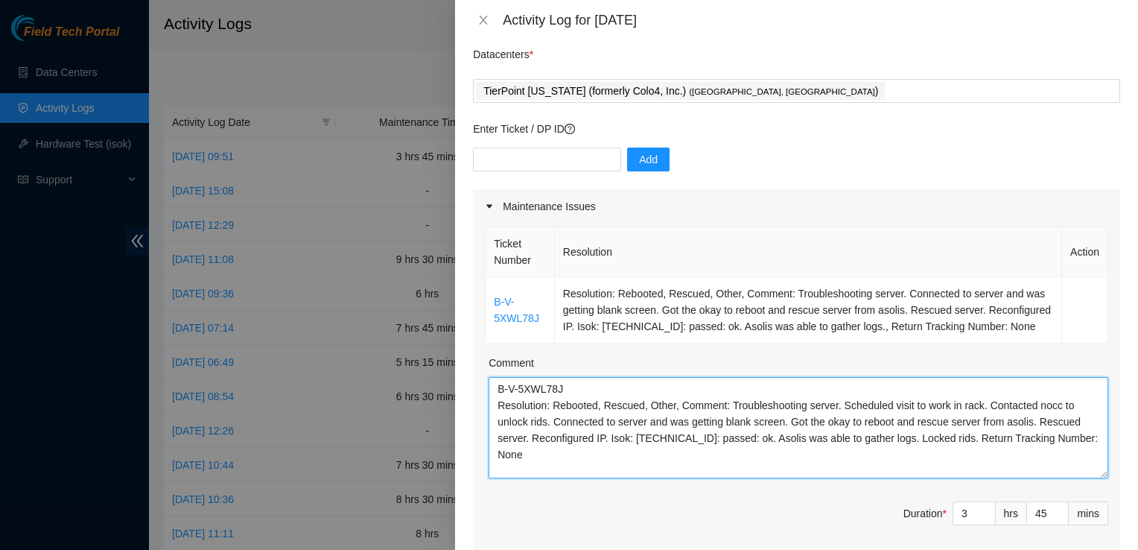
drag, startPoint x: 1091, startPoint y: 459, endPoint x: 1107, endPoint y: 487, distance: 32.3
click at [1107, 487] on div "Ticket Number Resolution Action B-V-5XWL78J Resolution: Rebooted, Rescued, Othe…" at bounding box center [796, 391] width 647 height 336
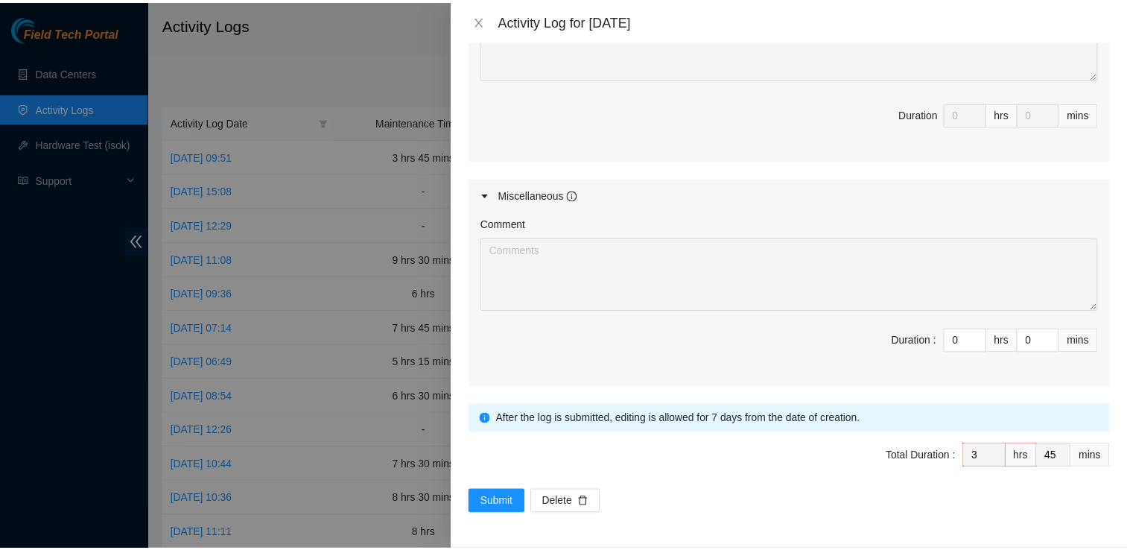
scroll to position [770, 0]
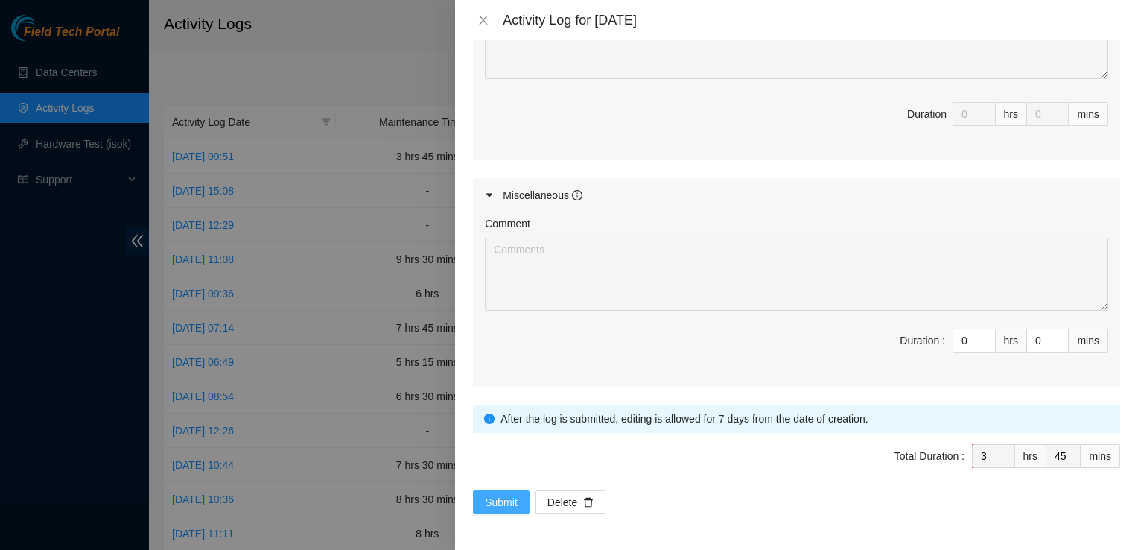
click at [504, 506] on span "Submit" at bounding box center [501, 502] width 33 height 16
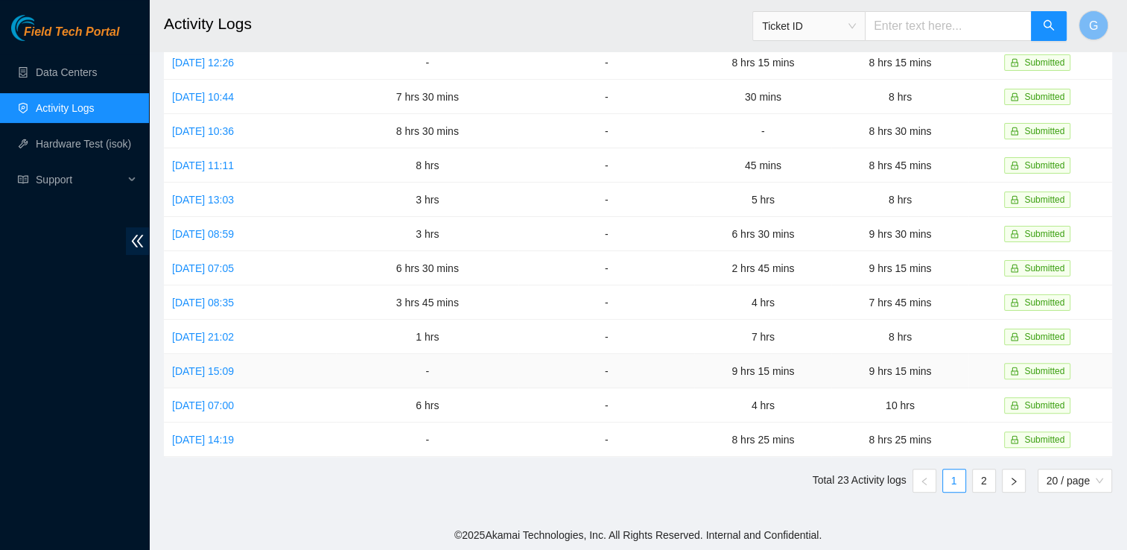
scroll to position [0, 0]
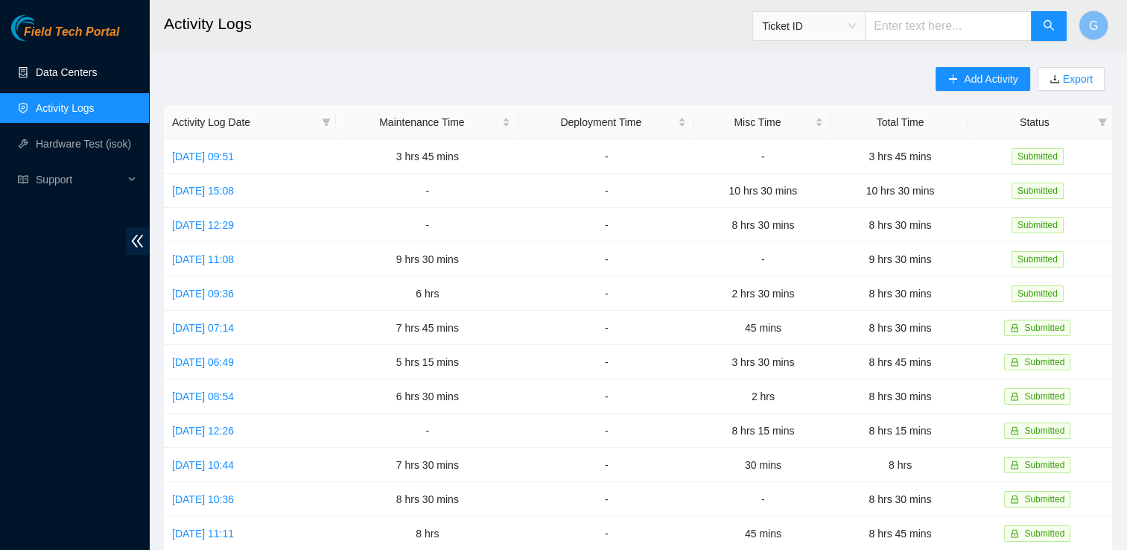
click at [80, 66] on link "Data Centers" at bounding box center [66, 72] width 61 height 12
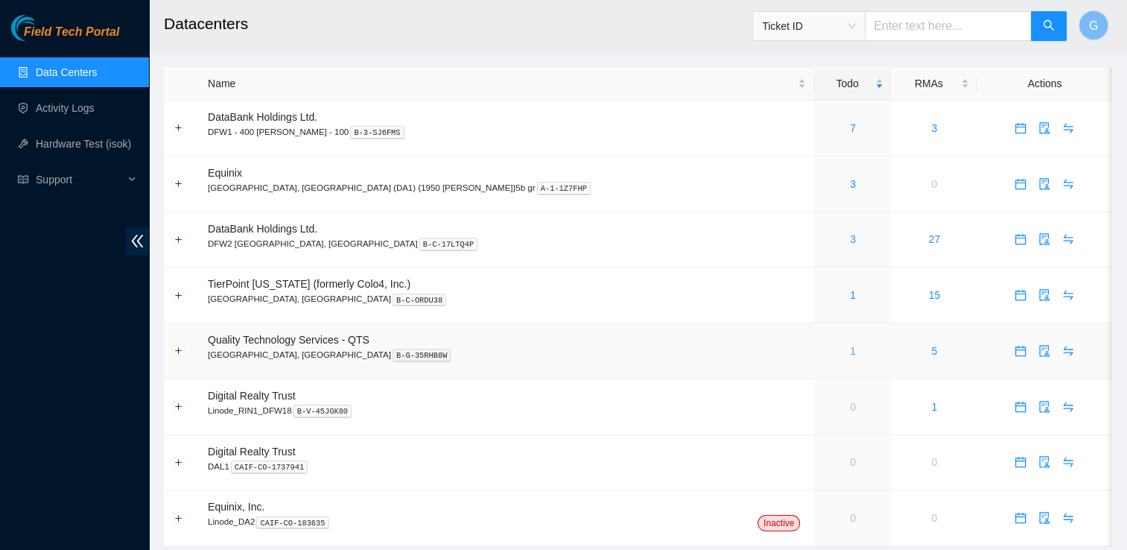
click at [850, 357] on link "1" at bounding box center [853, 351] width 6 height 12
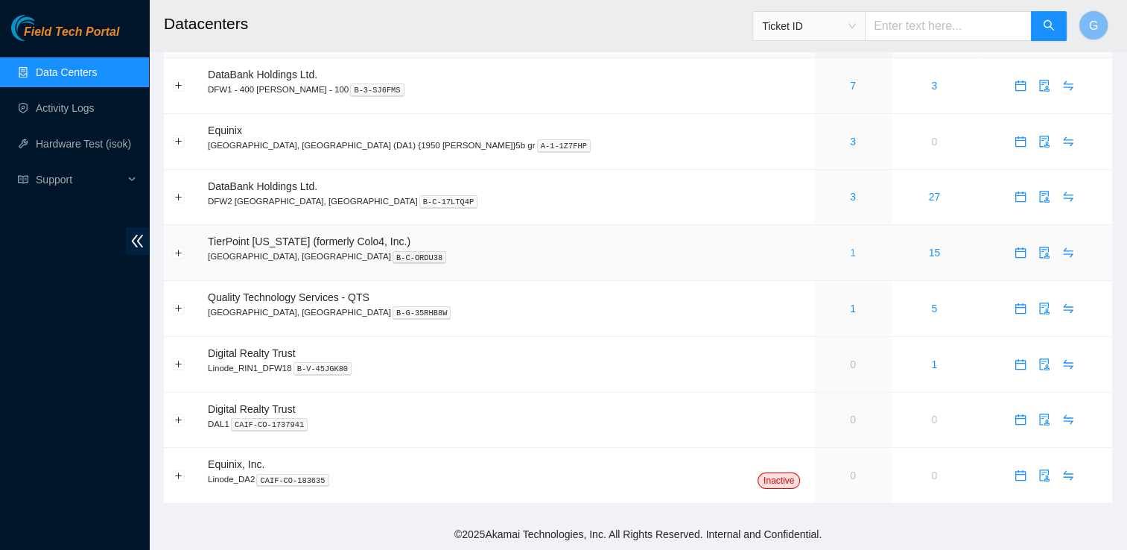
click at [850, 257] on link "1" at bounding box center [853, 253] width 6 height 12
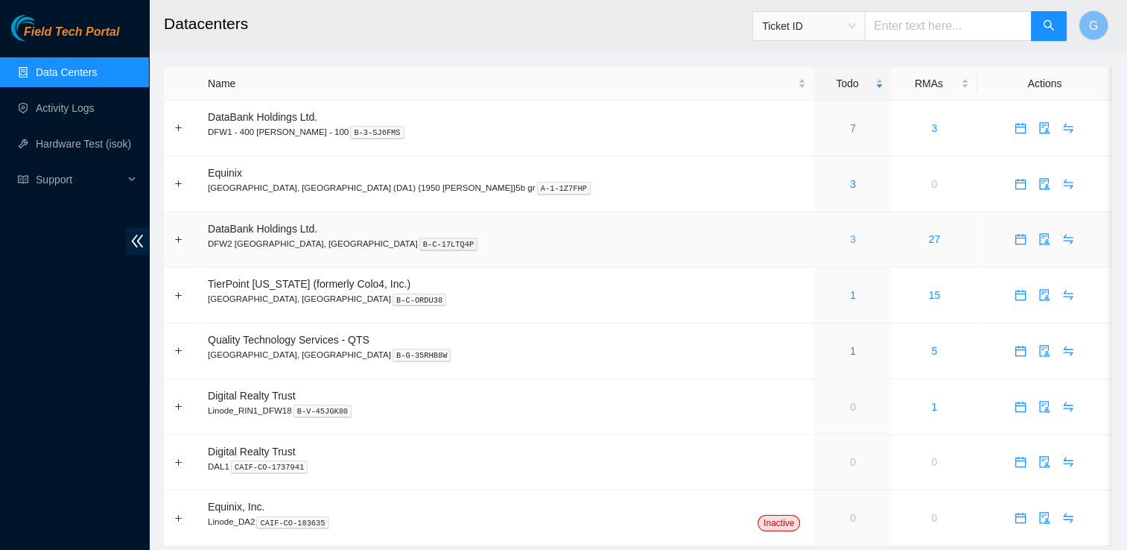
click at [850, 237] on link "3" at bounding box center [853, 239] width 6 height 12
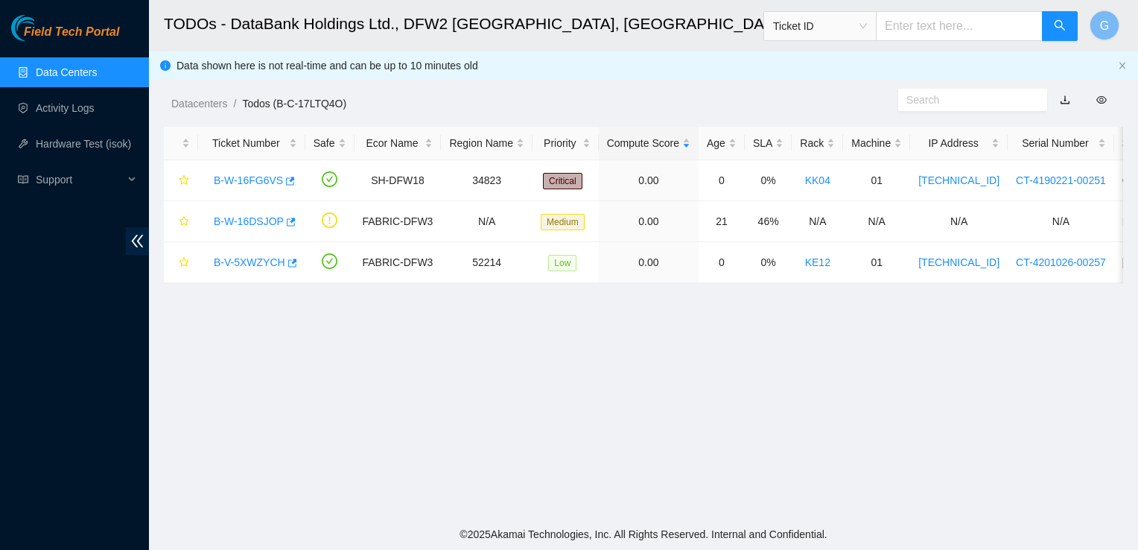
click at [63, 73] on link "Data Centers" at bounding box center [66, 72] width 61 height 12
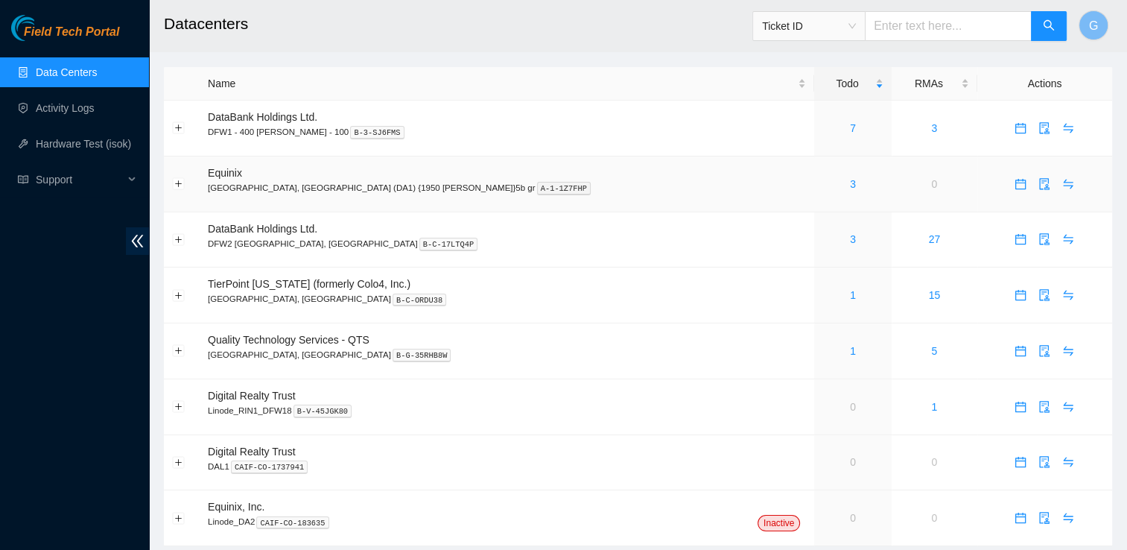
click at [822, 189] on div "3" at bounding box center [852, 184] width 60 height 16
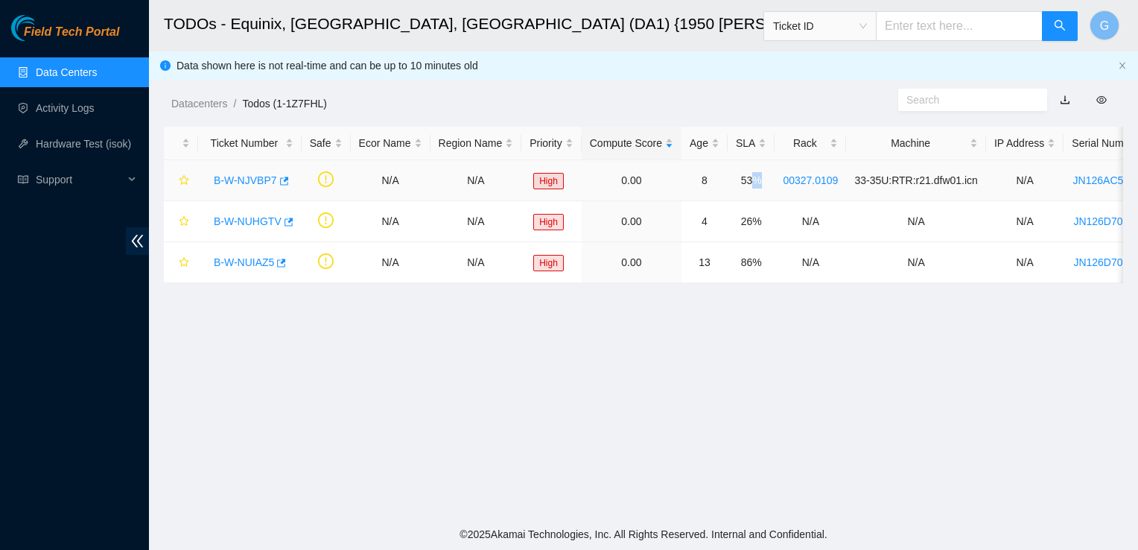
click at [754, 189] on td "53%" at bounding box center [751, 180] width 47 height 41
click at [73, 78] on link "Data Centers" at bounding box center [66, 72] width 61 height 12
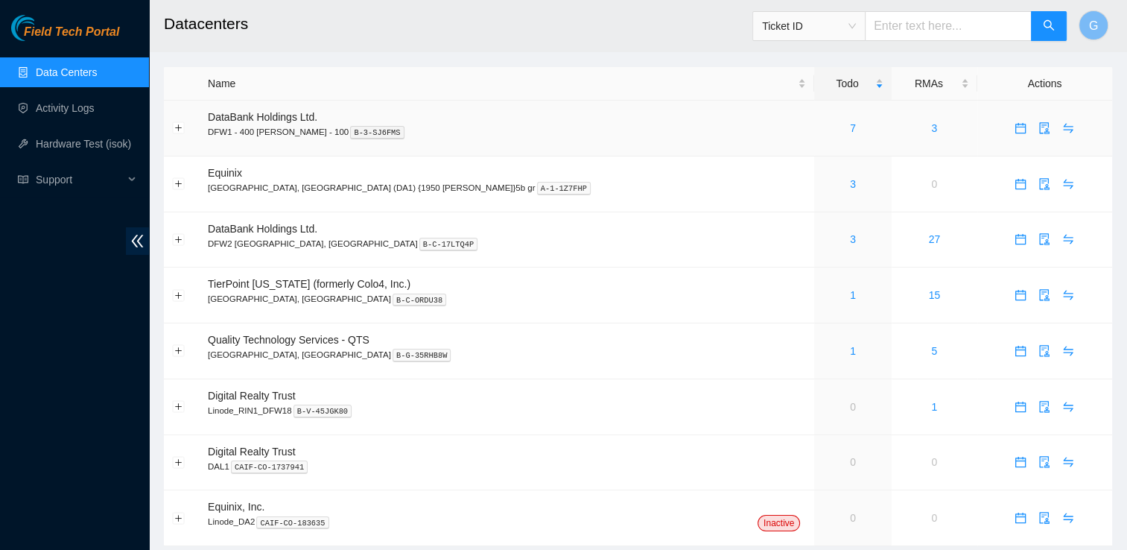
click at [241, 127] on p "DFW1 - 400 [PERSON_NAME] - 100 B-3-SJ6FMS" at bounding box center [507, 131] width 598 height 13
click at [822, 130] on div "7" at bounding box center [852, 128] width 60 height 16
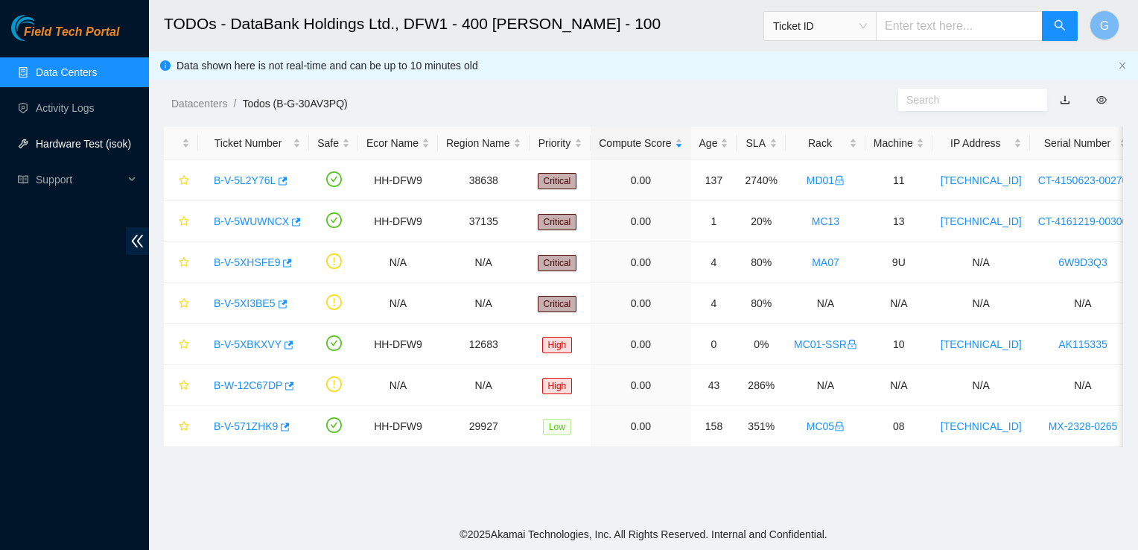
click at [79, 142] on link "Hardware Test (isok)" at bounding box center [83, 144] width 95 height 12
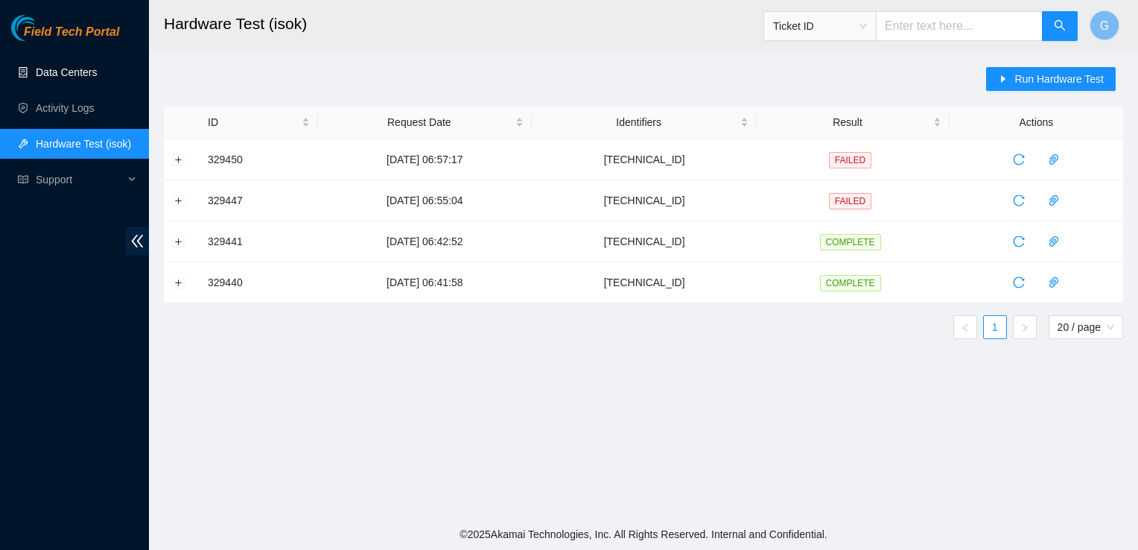
click at [54, 77] on link "Data Centers" at bounding box center [66, 72] width 61 height 12
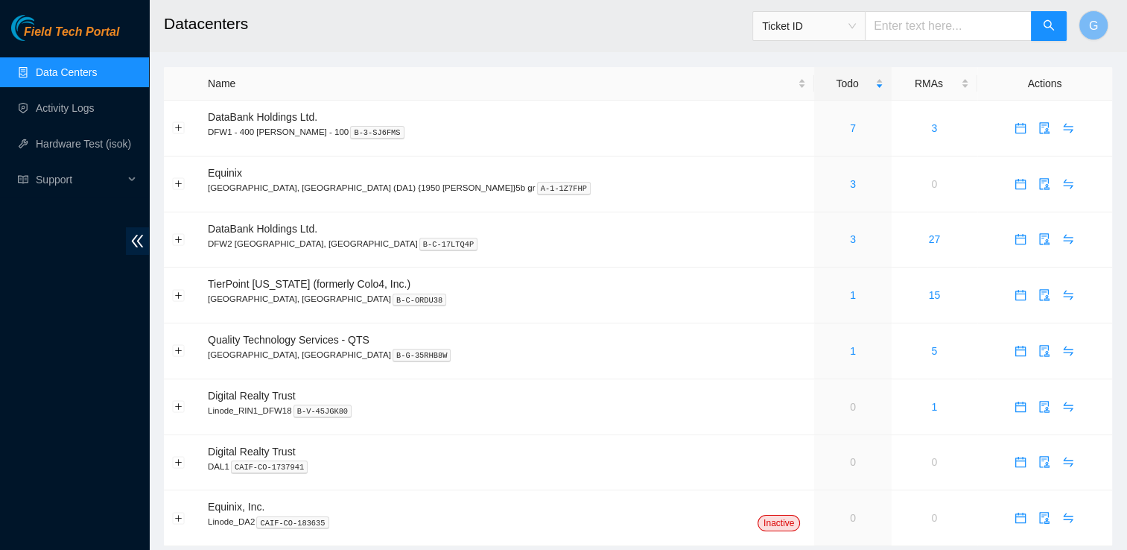
click at [46, 73] on link "Data Centers" at bounding box center [66, 72] width 61 height 12
click at [66, 110] on link "Activity Logs" at bounding box center [65, 108] width 59 height 12
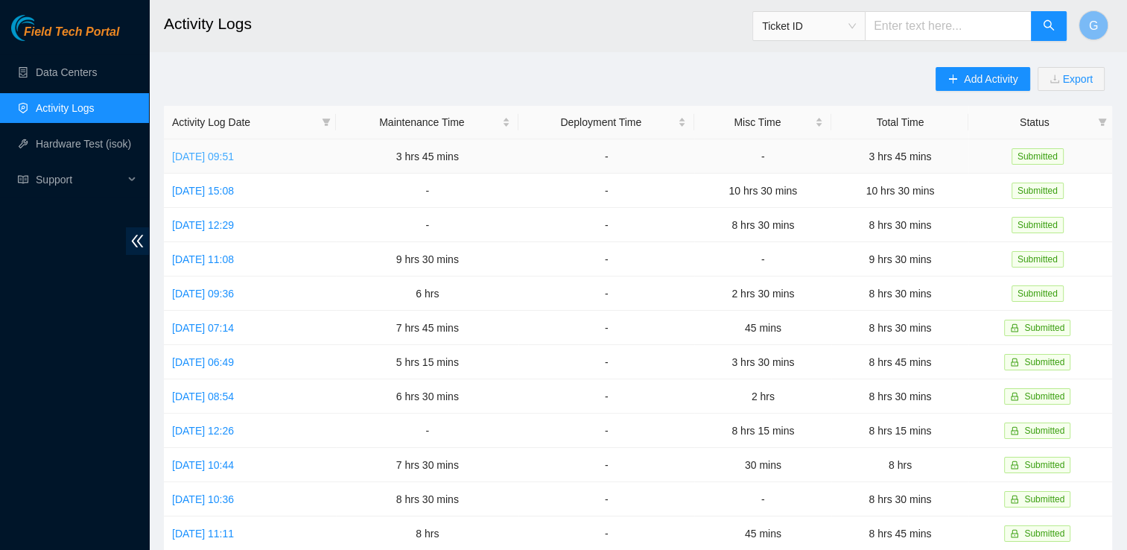
click at [234, 156] on link "[DATE] 09:51" at bounding box center [203, 156] width 62 height 12
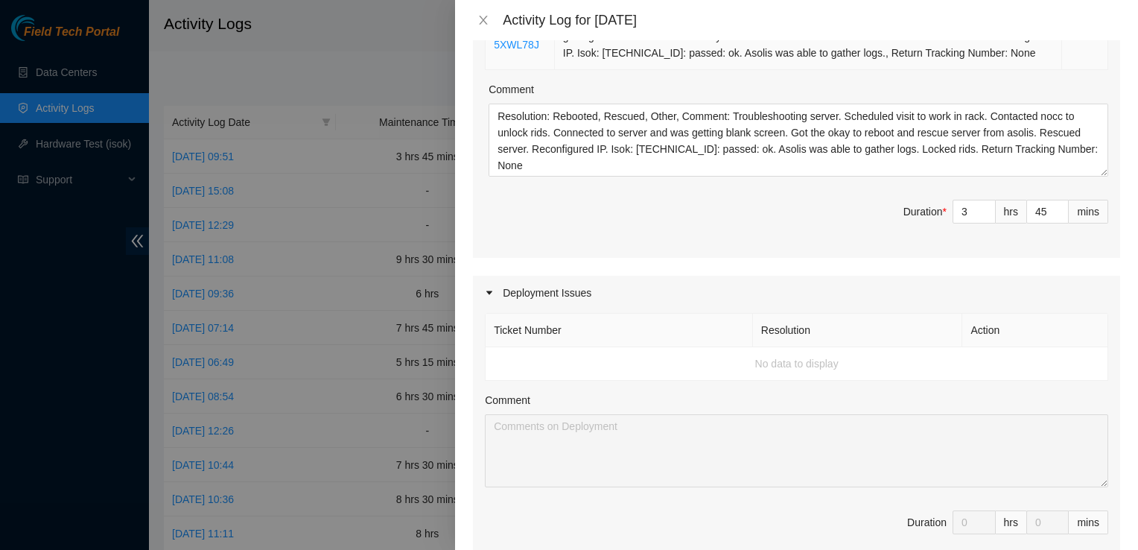
scroll to position [328, 0]
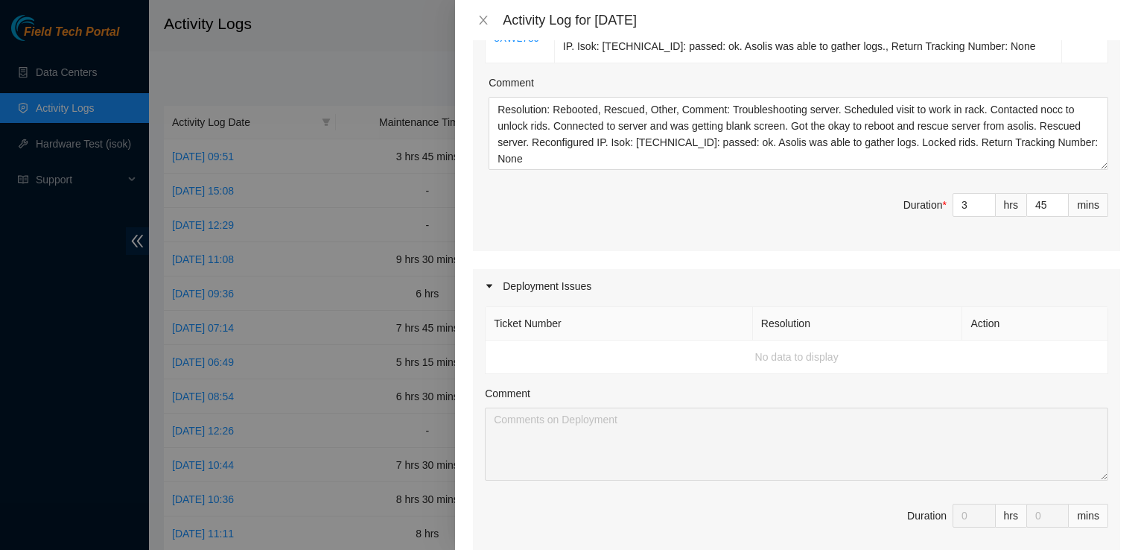
click at [599, 372] on td "No data to display" at bounding box center [797, 357] width 623 height 34
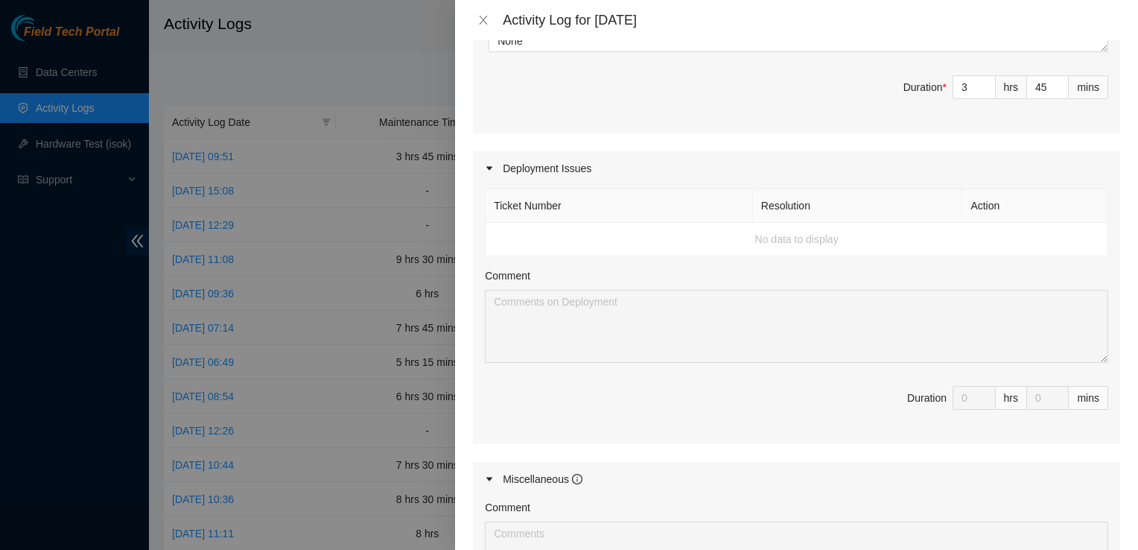
scroll to position [474, 0]
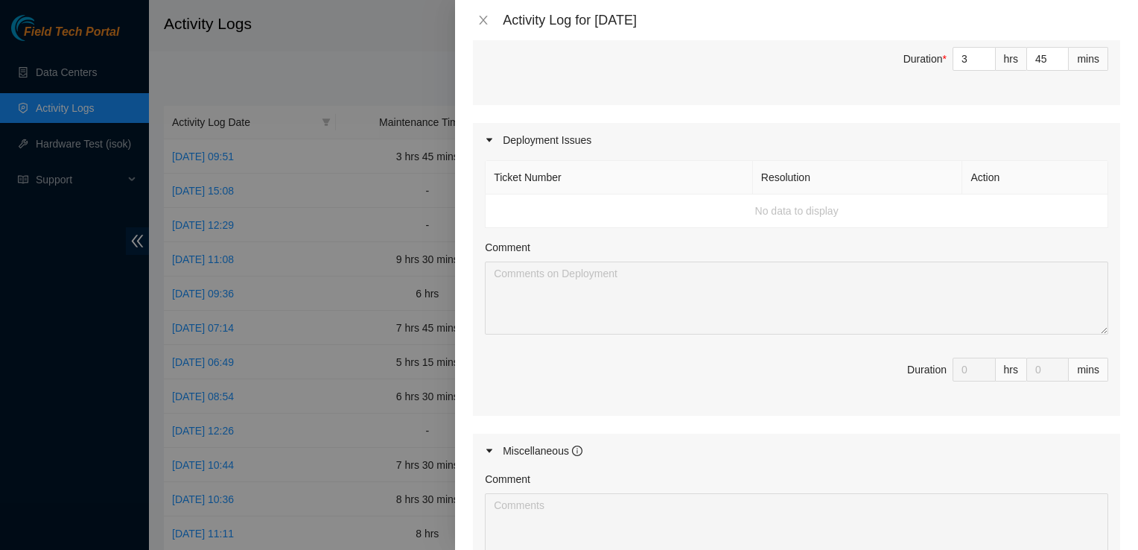
click at [600, 225] on td "No data to display" at bounding box center [797, 211] width 623 height 34
click at [599, 222] on td "No data to display" at bounding box center [797, 211] width 623 height 34
click at [533, 228] on td "No data to display" at bounding box center [797, 211] width 623 height 34
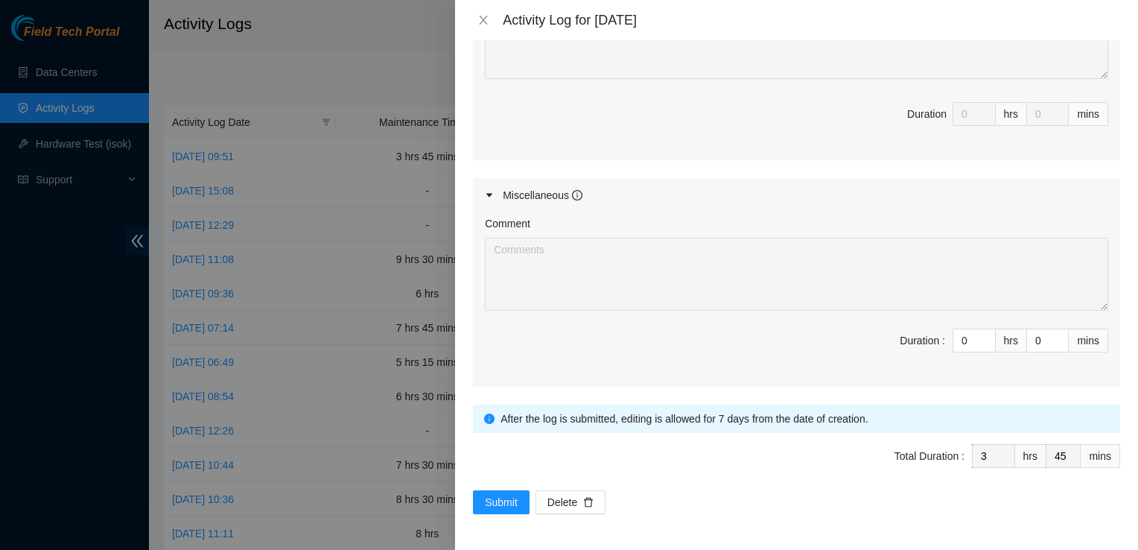
scroll to position [741, 0]
type input "1"
type input "4"
click at [983, 337] on span "up" at bounding box center [987, 336] width 9 height 9
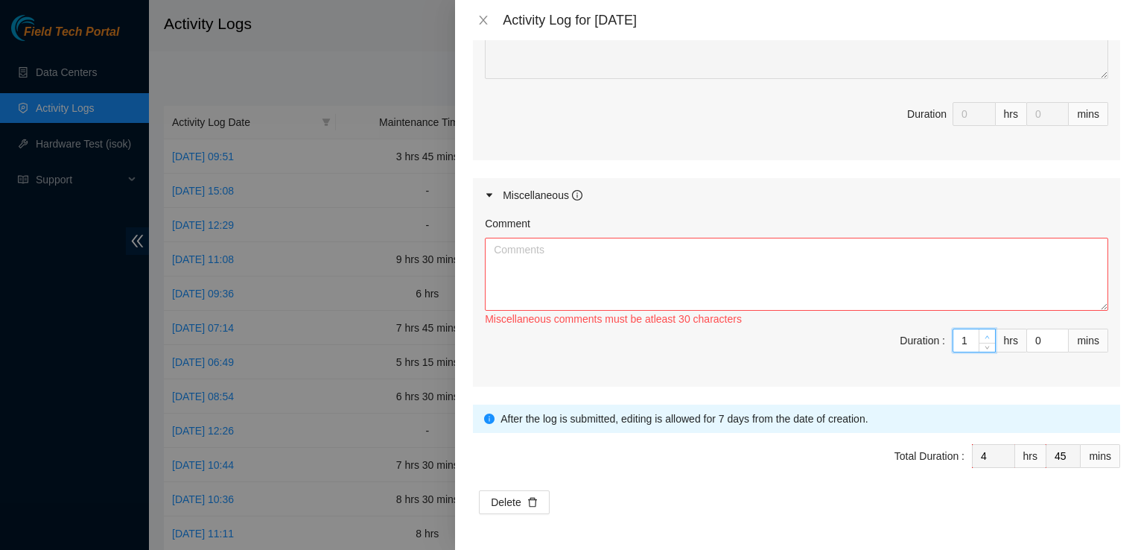
type input "2"
type input "5"
click at [983, 334] on span "up" at bounding box center [987, 336] width 9 height 9
type input "3"
type input "6"
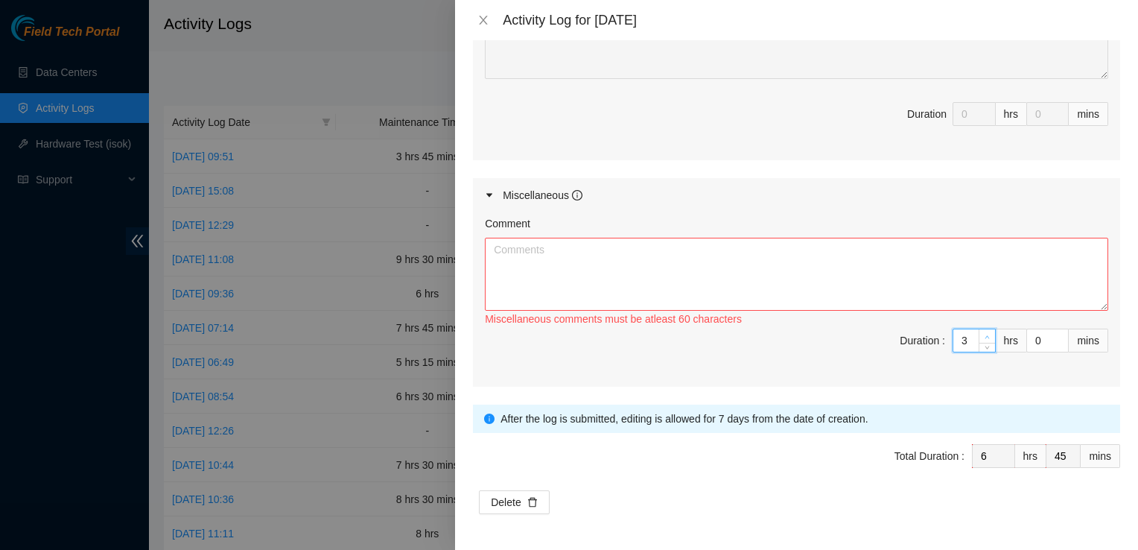
click at [983, 334] on span "up" at bounding box center [987, 336] width 9 height 9
type input "4"
type input "7"
click at [983, 334] on span "up" at bounding box center [987, 336] width 9 height 9
type input "3"
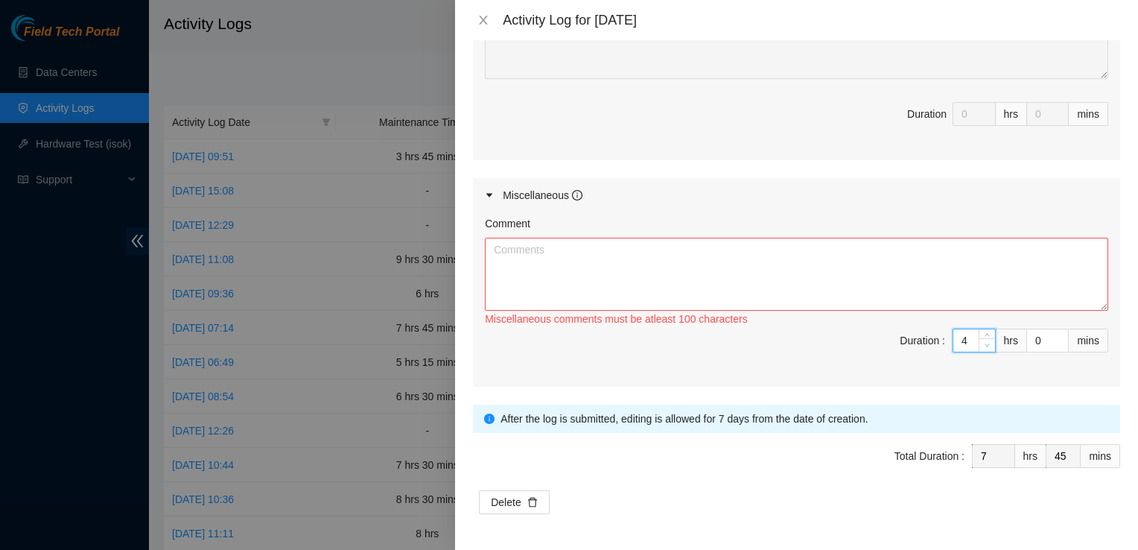
type input "6"
click at [983, 350] on span "down" at bounding box center [987, 345] width 9 height 9
type input "2"
type input "5"
click at [986, 347] on icon "down" at bounding box center [988, 345] width 4 height 3
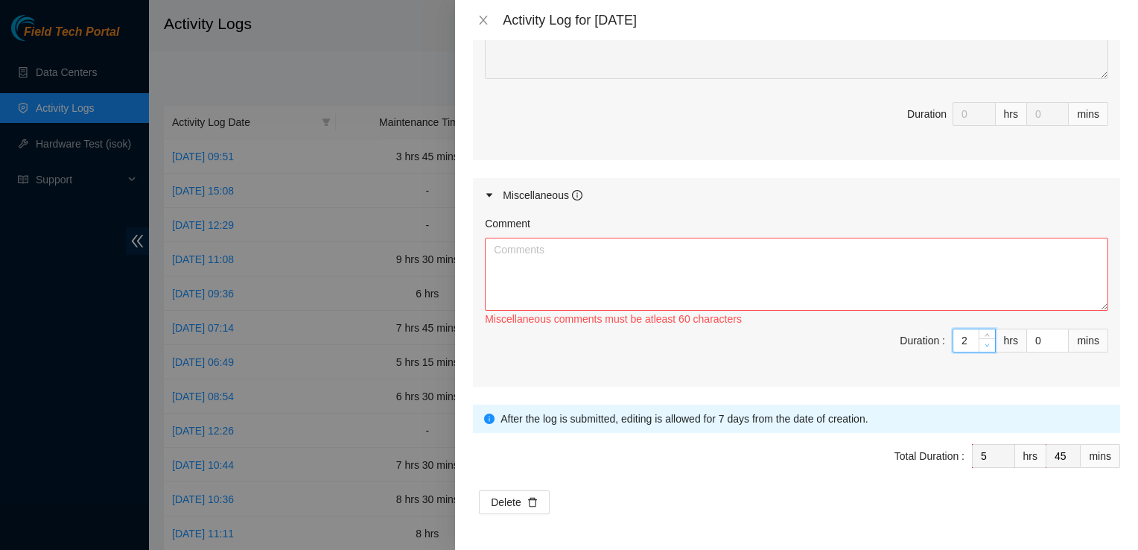
type input "1"
type input "4"
click at [986, 347] on icon "down" at bounding box center [988, 345] width 4 height 3
click at [801, 273] on textarea "Comment" at bounding box center [797, 274] width 624 height 73
paste textarea "Dp81298 [DATE] on Dp81298 rechecked all fiber uplink connections and trouble sh…"
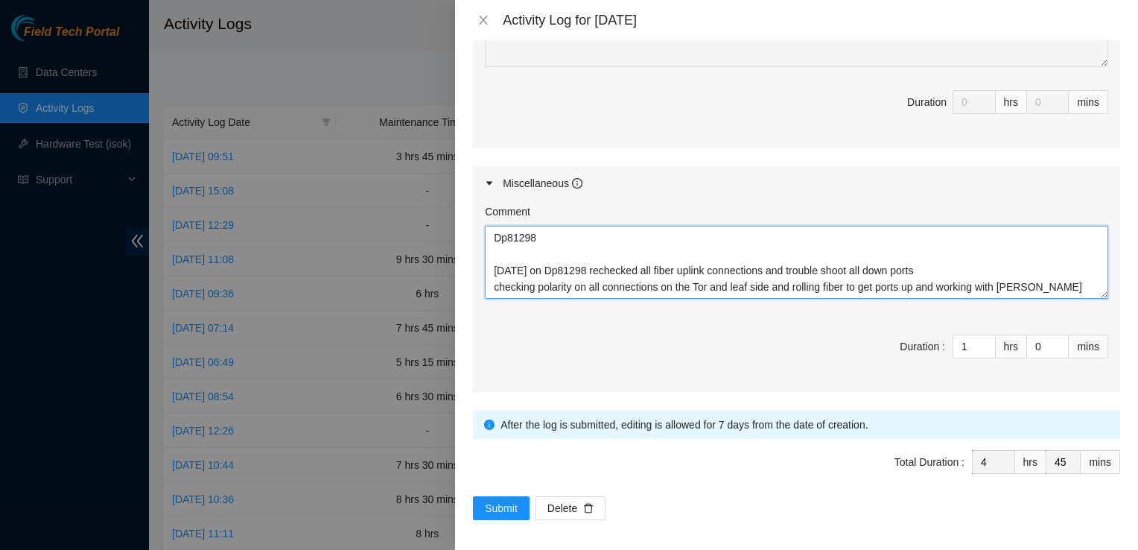
scroll to position [12, 0]
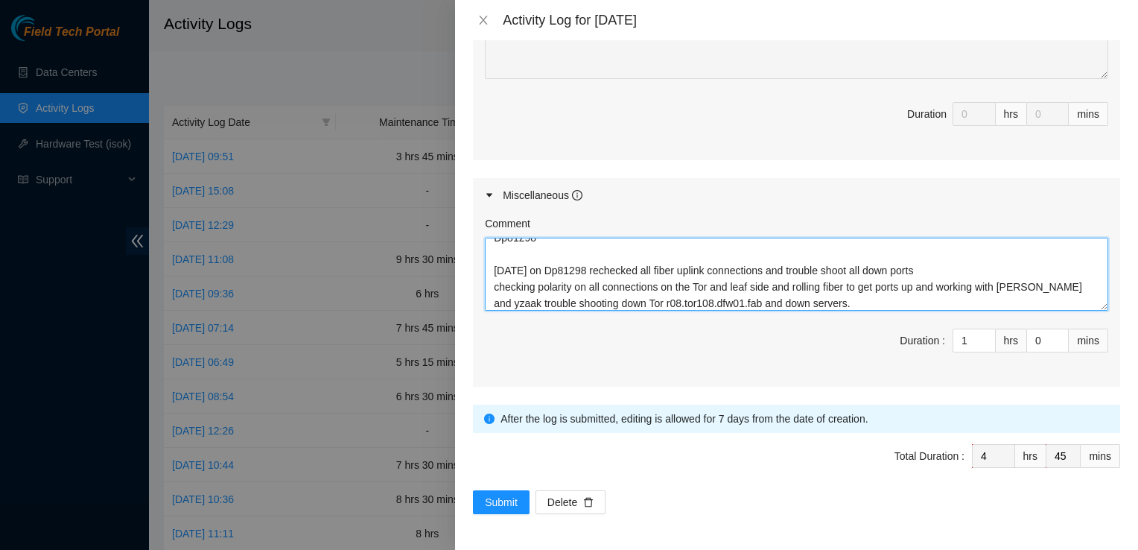
click at [901, 285] on textarea "Dp81298 [DATE] on Dp81298 rechecked all fiber uplink connections and trouble sh…" at bounding box center [797, 274] width 624 height 73
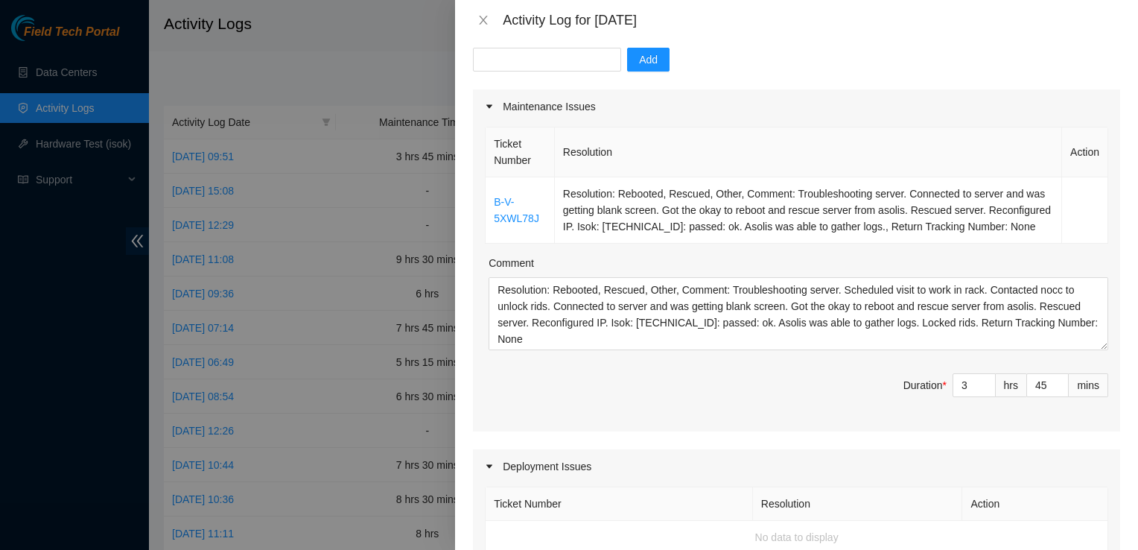
scroll to position [148, 0]
type textarea "Dp81298 [DATE] on Dp81298 rechecked all fiber uplink connections and trouble sh…"
click at [1050, 413] on span "Duration * 3 hrs 45 mins" at bounding box center [797, 393] width 624 height 42
type input "44"
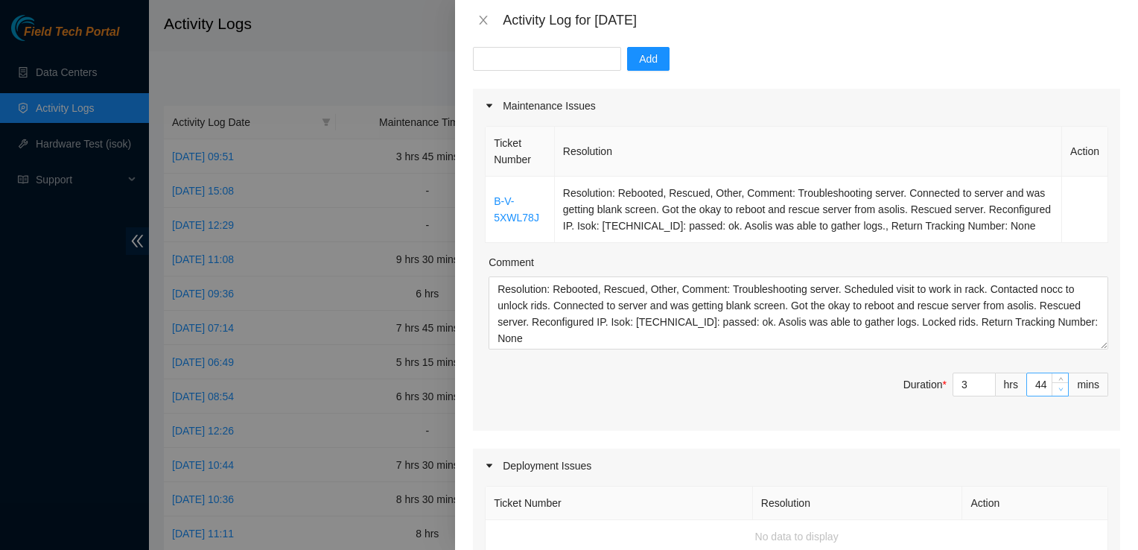
click at [1059, 391] on icon "down" at bounding box center [1061, 389] width 4 height 3
type input "4"
type input "0"
click at [983, 463] on div "Deployment Issues" at bounding box center [796, 465] width 647 height 34
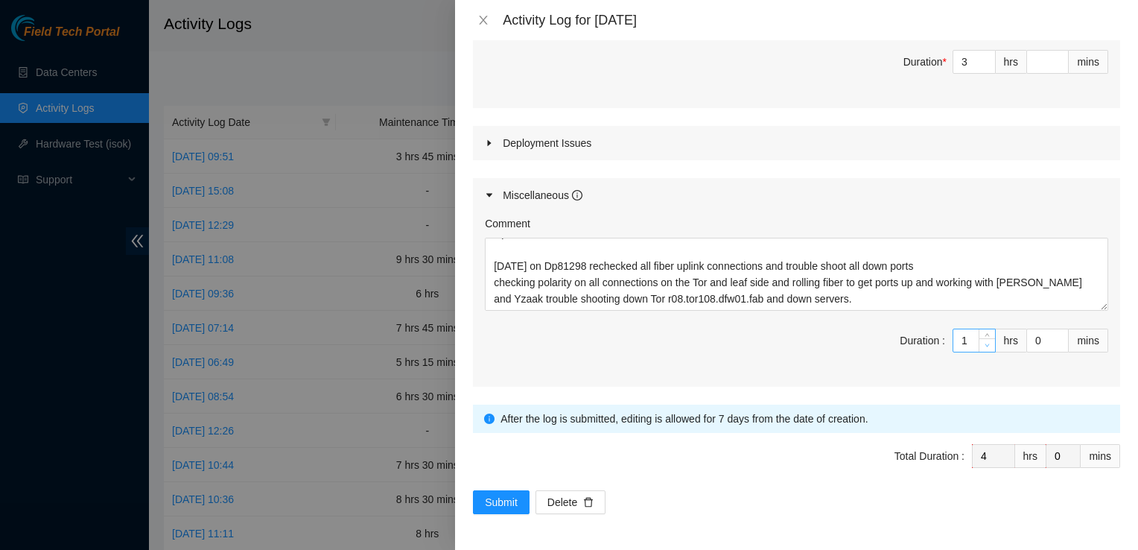
scroll to position [474, 0]
type input "2"
type input "5"
click at [985, 340] on icon "up" at bounding box center [987, 336] width 5 height 5
click at [1055, 352] on span "Decrease Value" at bounding box center [1060, 344] width 16 height 13
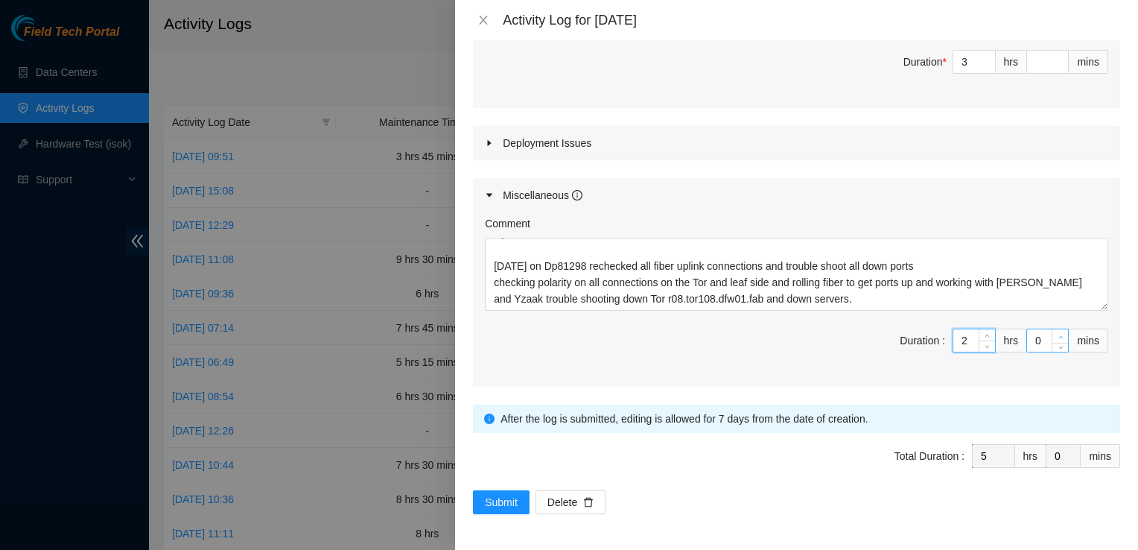
type input "1"
type input "2"
type input "3"
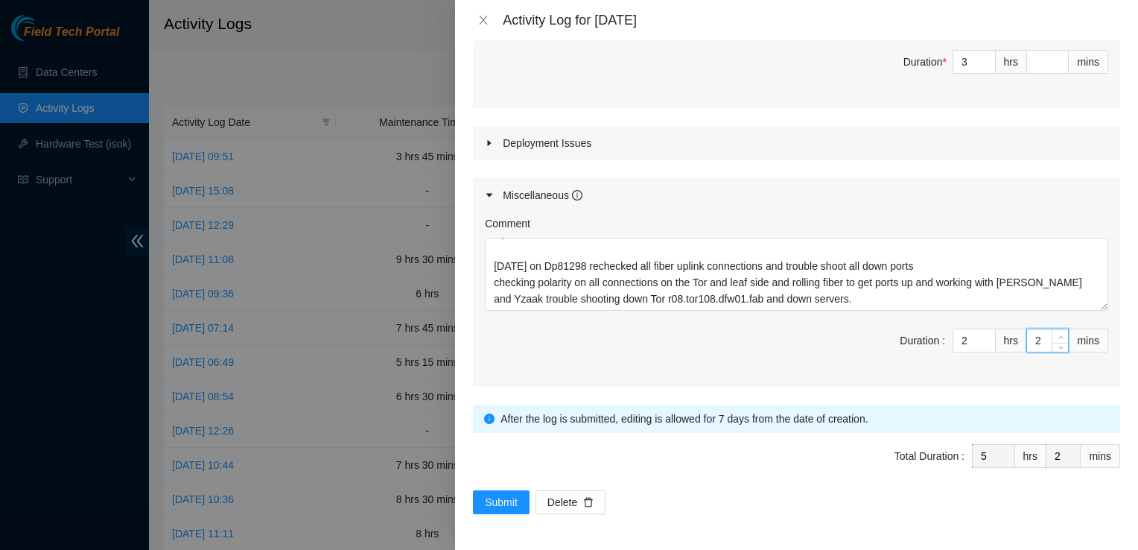
type input "3"
type input "4"
type input "5"
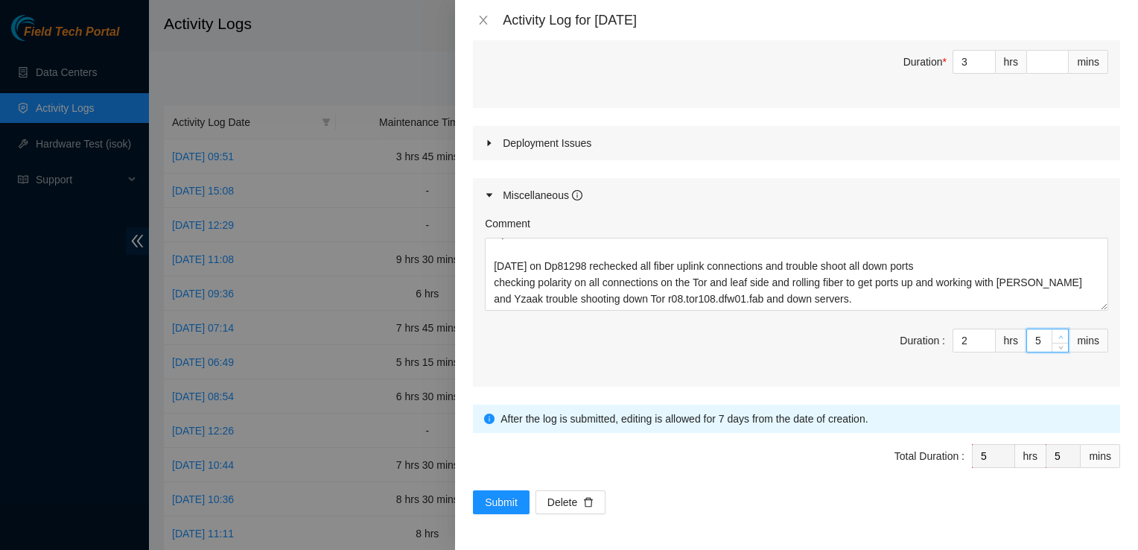
type input "6"
type input "7"
click at [1052, 340] on span "Increase Value" at bounding box center [1060, 335] width 16 height 13
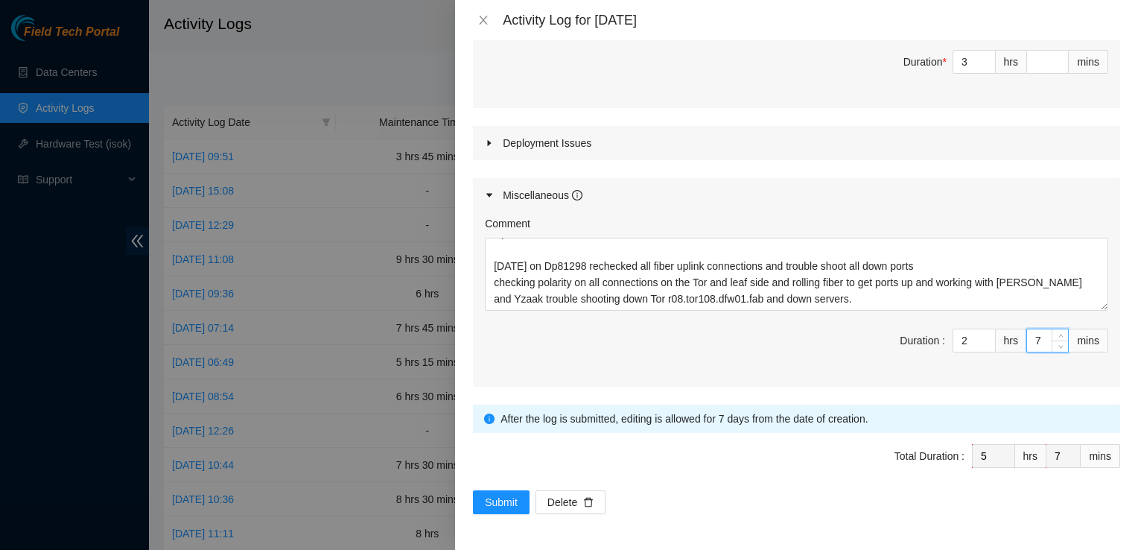
type input "8"
type input "10"
type input "11"
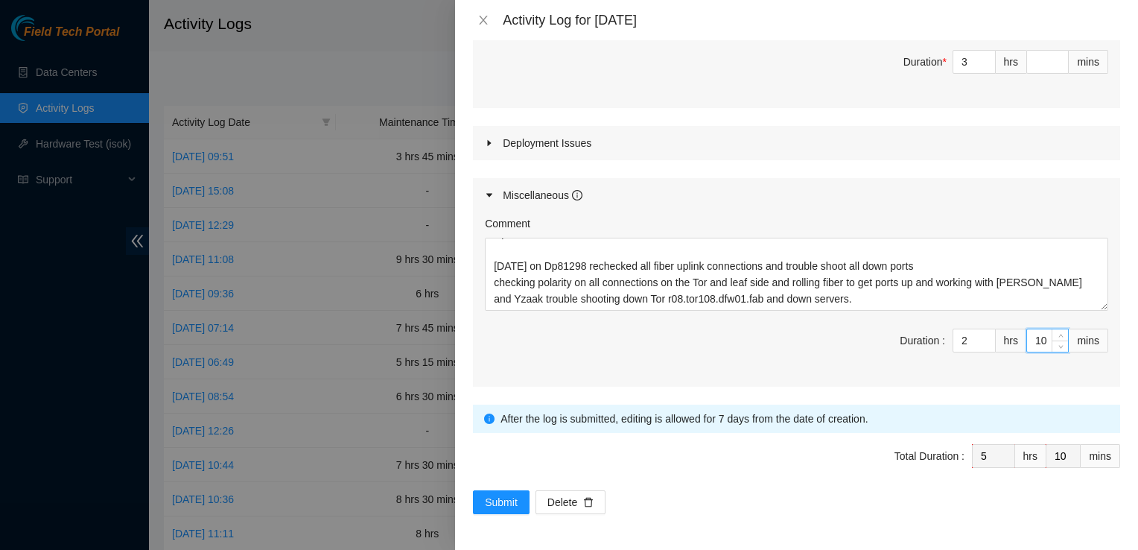
type input "11"
type input "12"
type input "14"
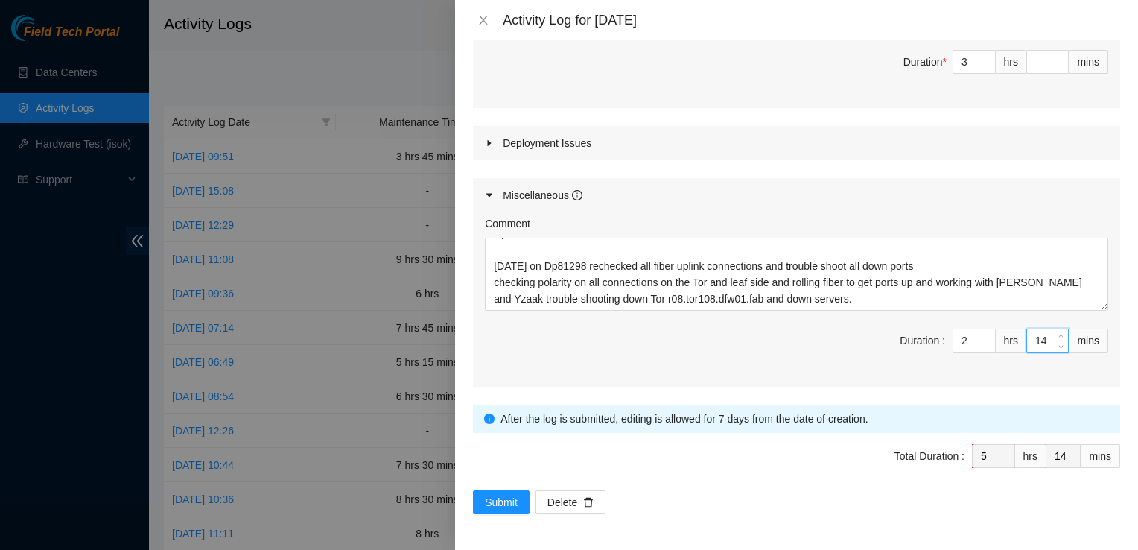
type input "15"
type input "18"
type input "19"
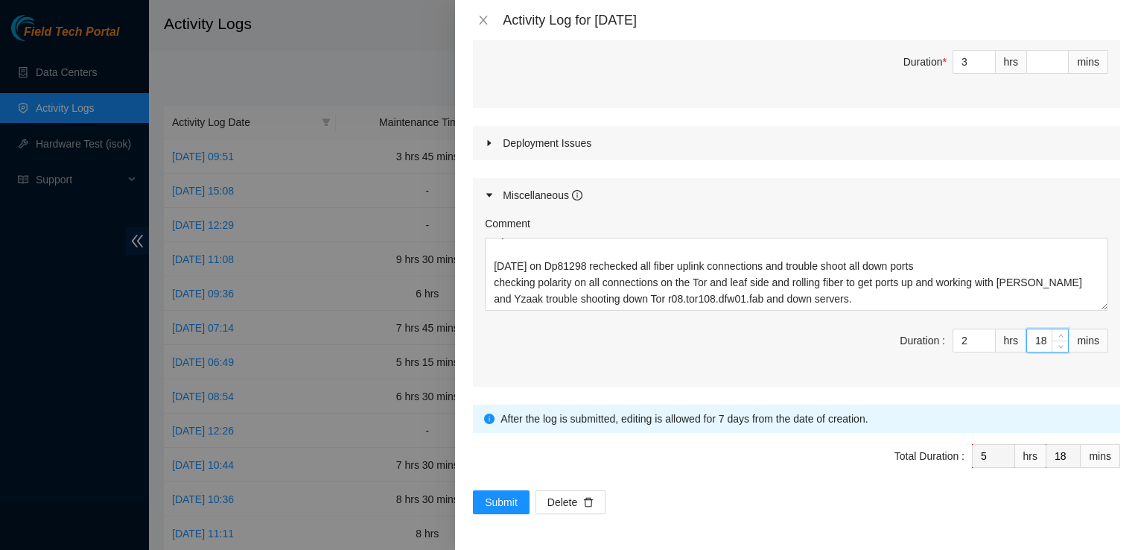
type input "19"
type input "20"
type input "21"
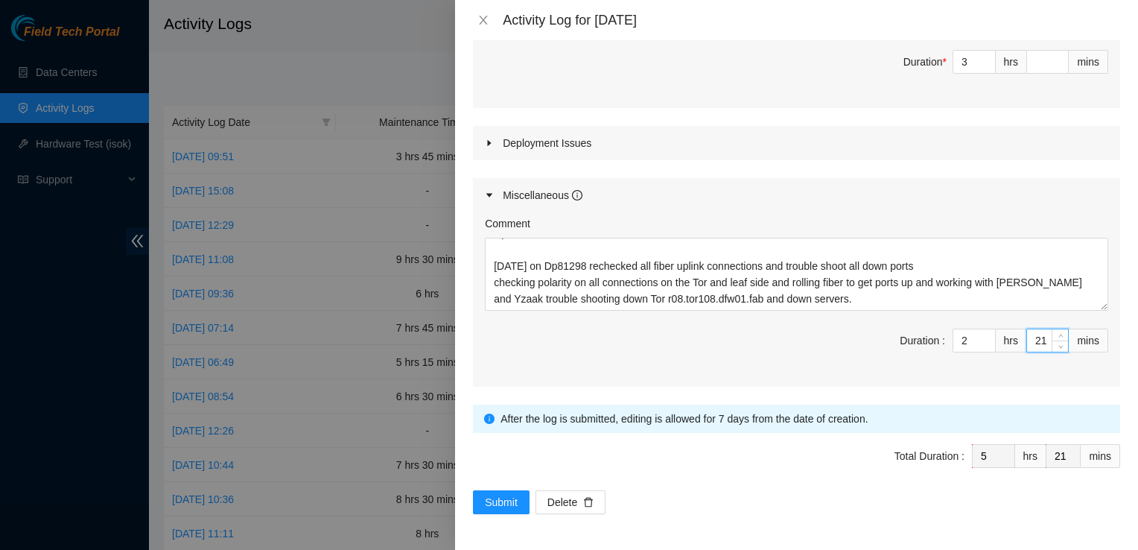
type input "22"
type input "23"
type input "24"
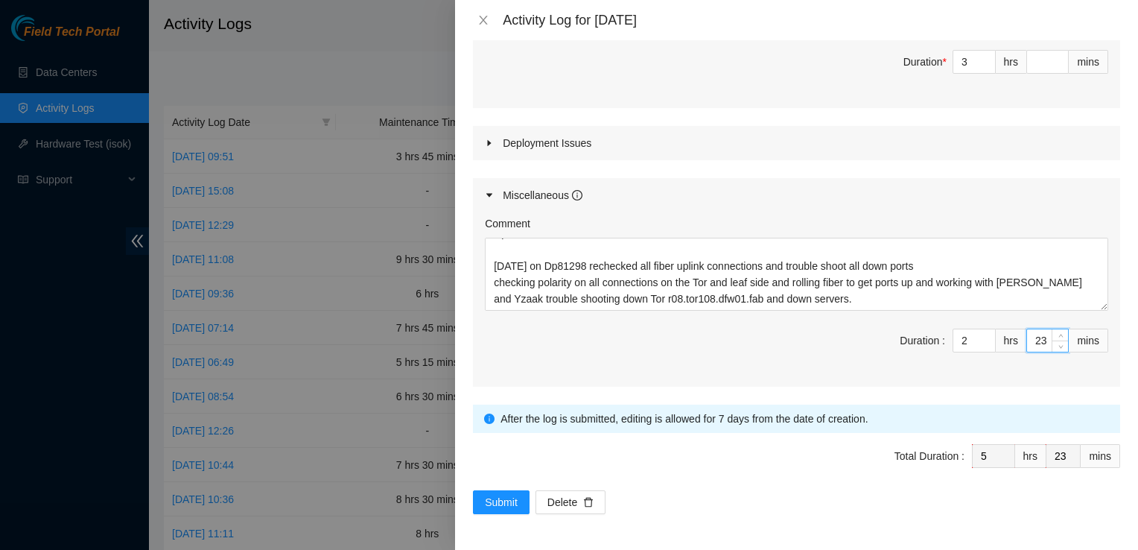
type input "24"
type input "25"
type input "26"
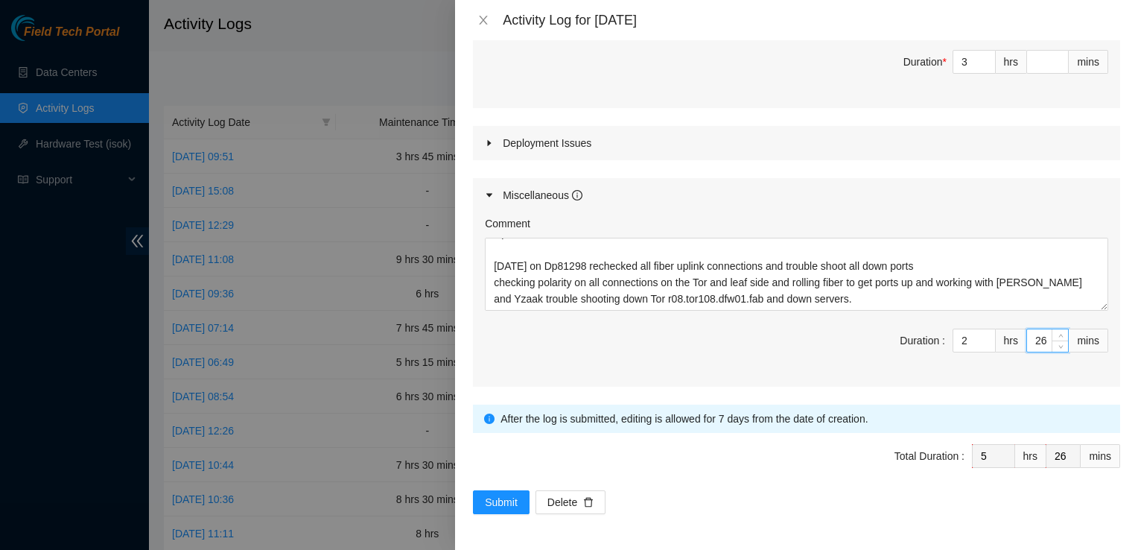
type input "27"
type input "28"
type input "29"
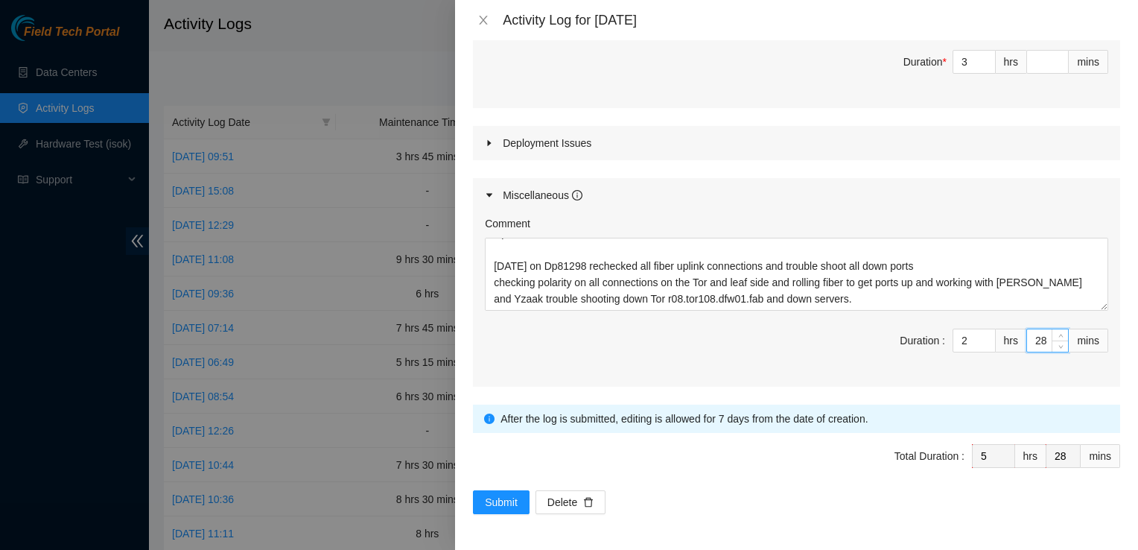
type input "29"
type input "30"
type input "31"
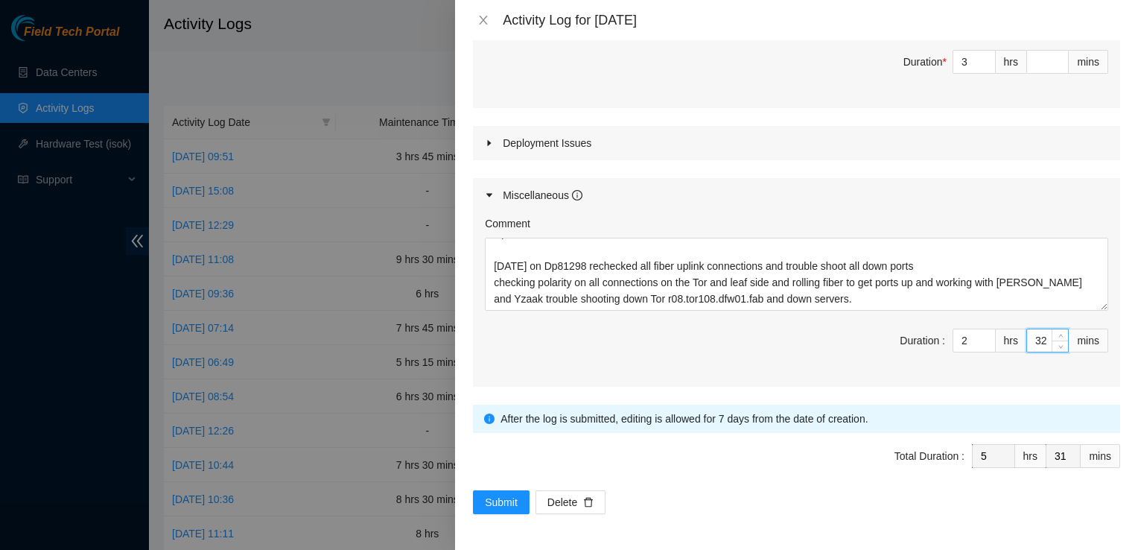
type input "33"
type input "34"
type input "35"
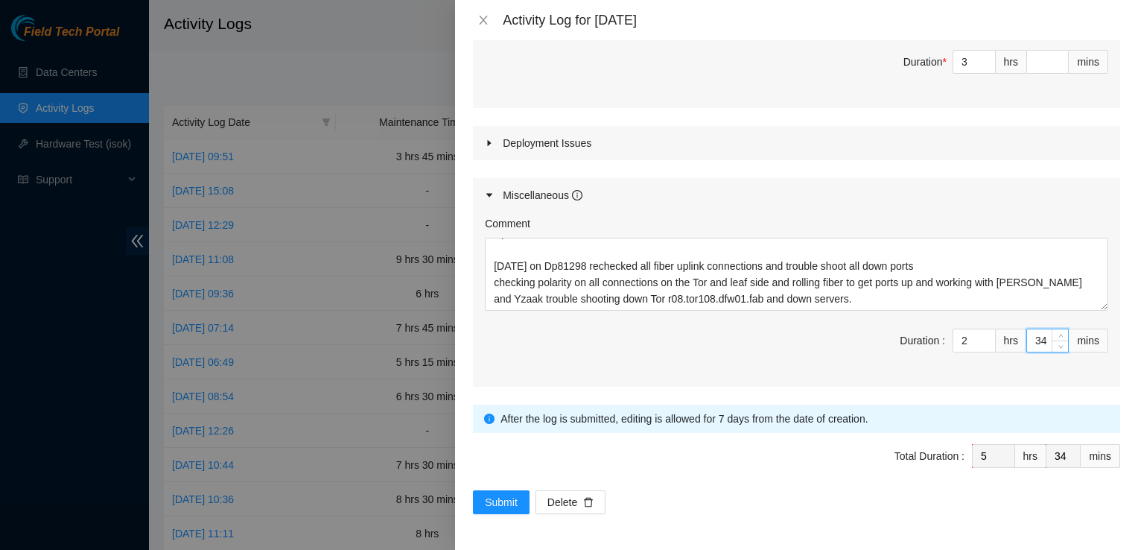
type input "35"
type input "36"
type input "37"
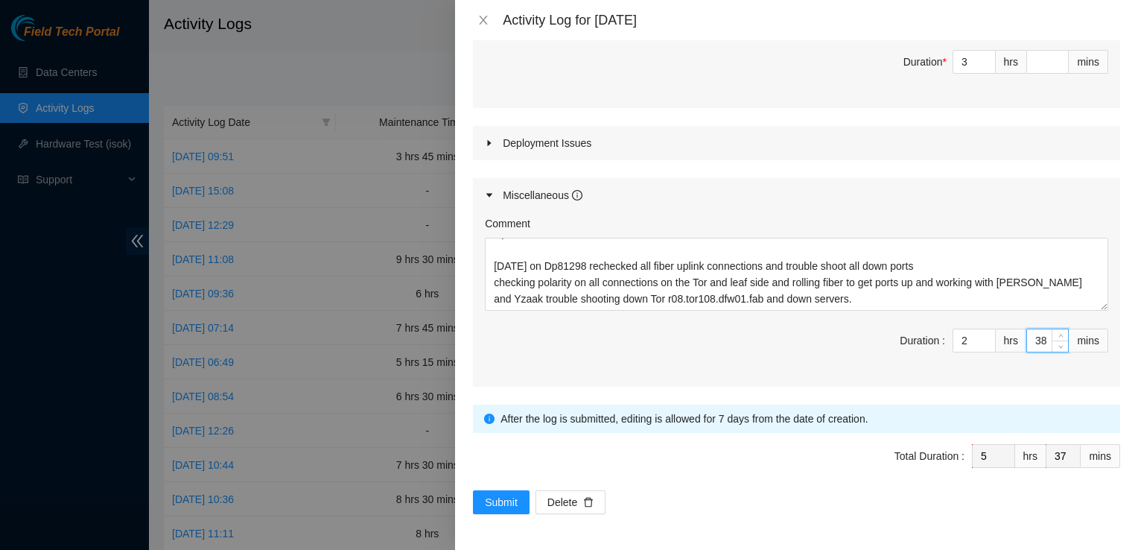
type input "39"
type input "40"
type input "41"
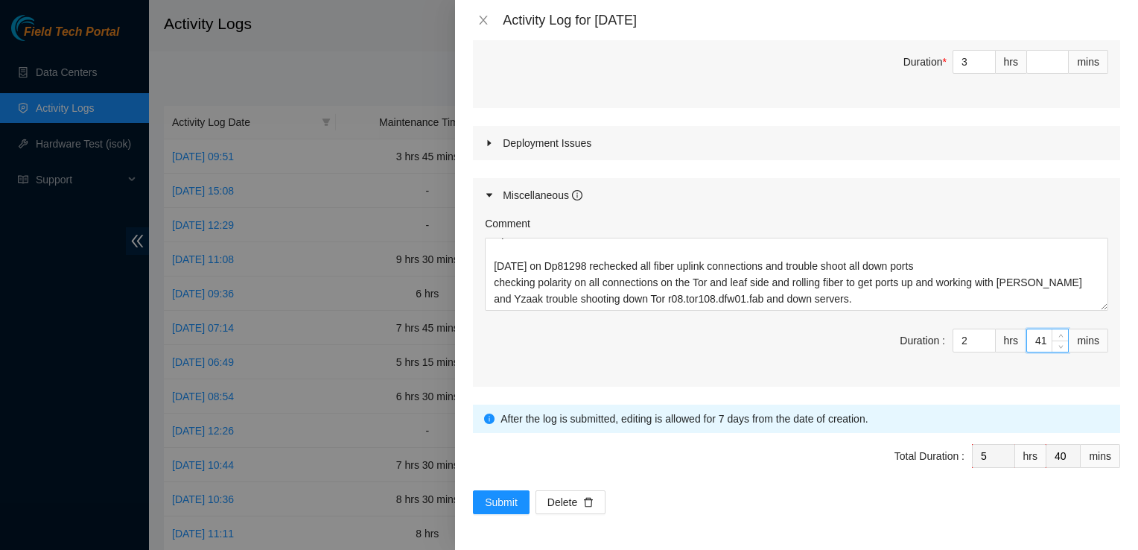
type input "41"
type input "42"
type input "43"
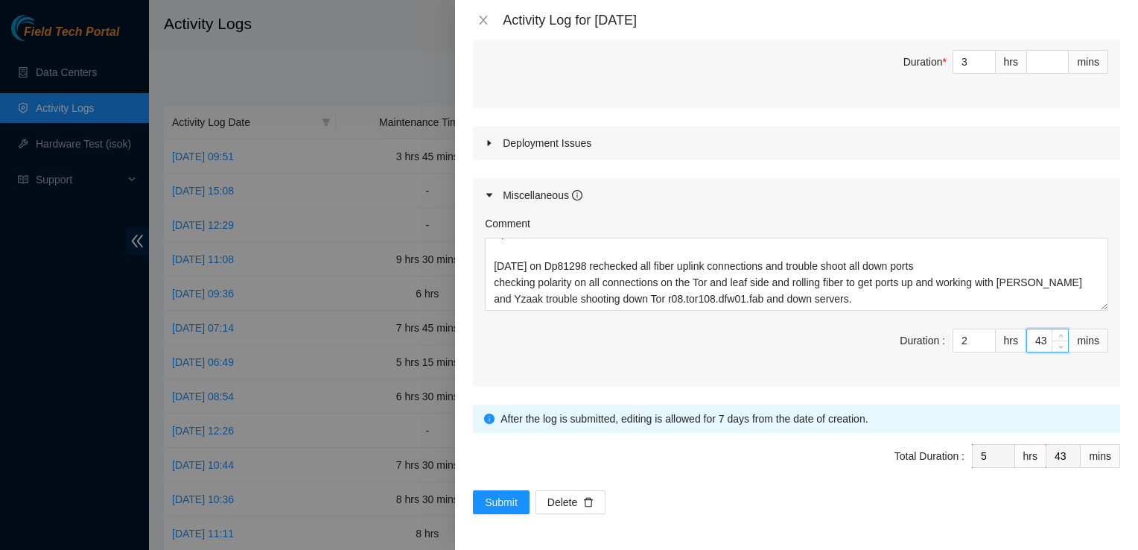
type input "44"
type input "45"
click at [677, 482] on span "Total Duration : 5 hrs 45 mins" at bounding box center [796, 465] width 647 height 42
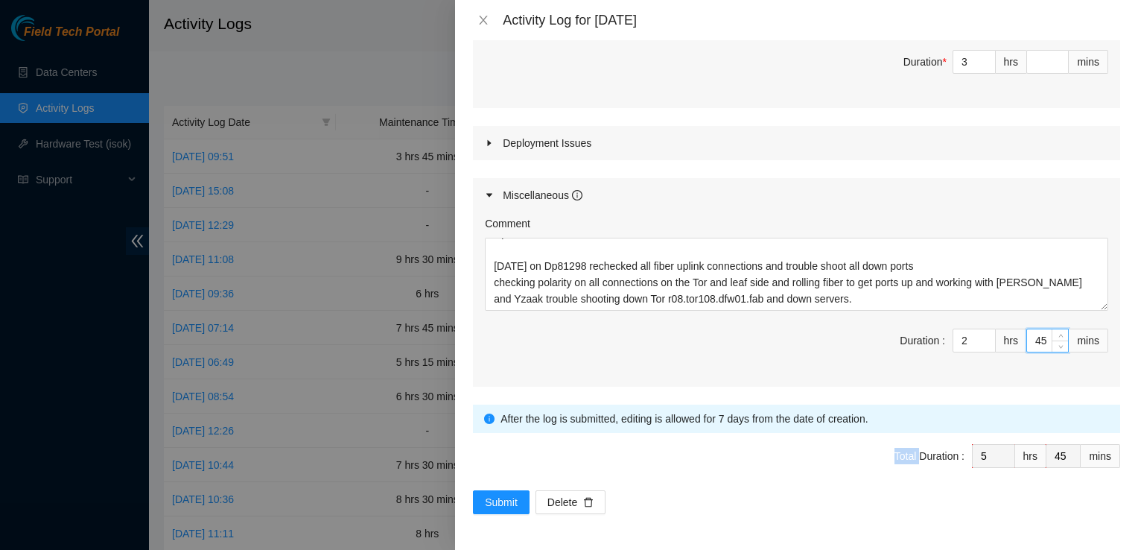
click at [677, 482] on span "Total Duration : 5 hrs 45 mins" at bounding box center [796, 465] width 647 height 42
drag, startPoint x: 677, startPoint y: 482, endPoint x: 808, endPoint y: 499, distance: 131.5
click at [808, 499] on form "Datacenters * TierPoint [US_STATE] (formerly Colo4, Inc.) ( [GEOGRAPHIC_DATA], …" at bounding box center [796, 65] width 647 height 898
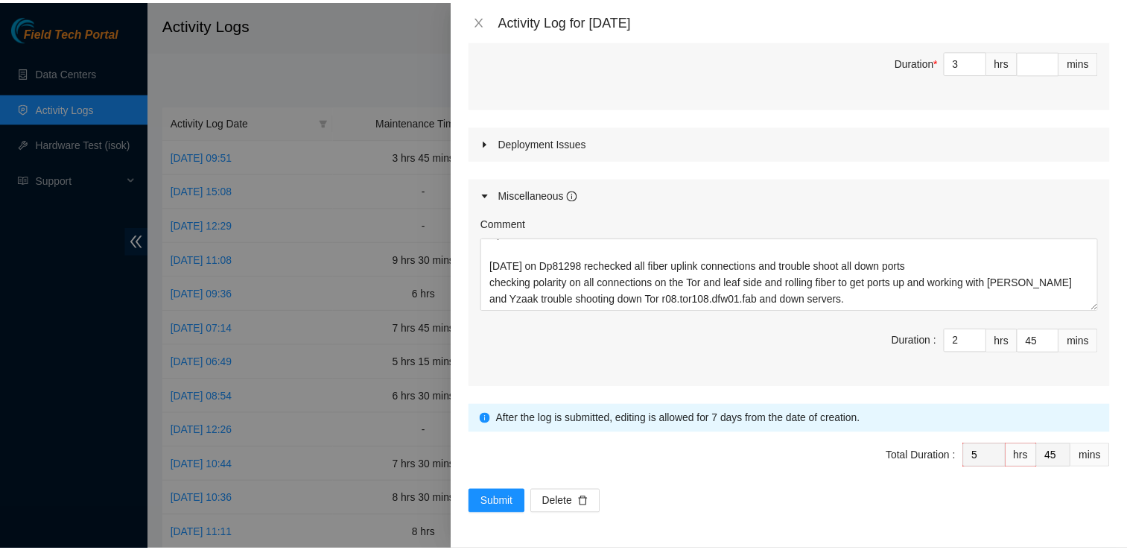
scroll to position [483, 0]
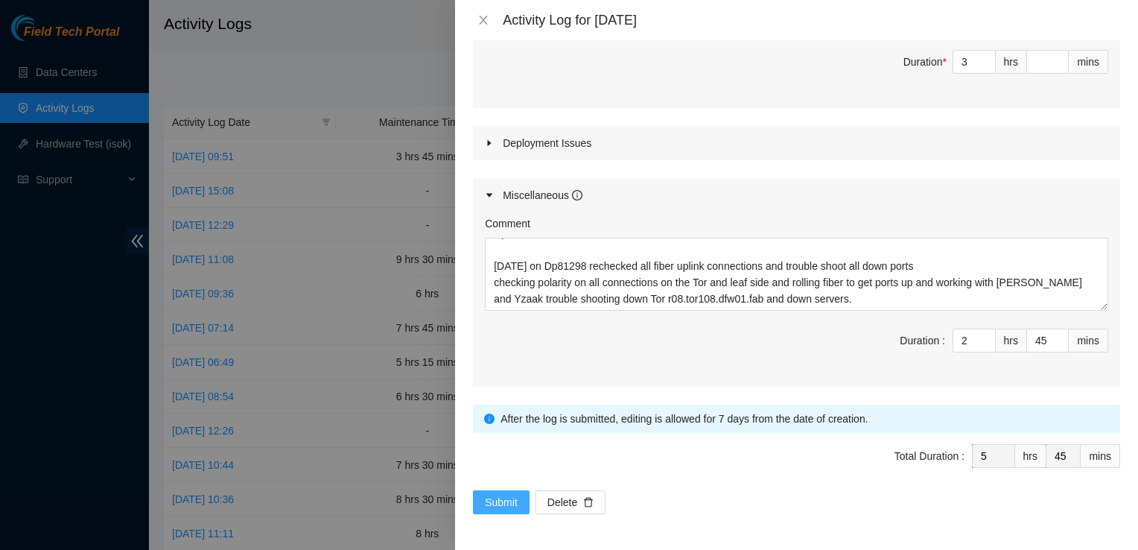
click at [502, 501] on span "Submit" at bounding box center [501, 502] width 33 height 16
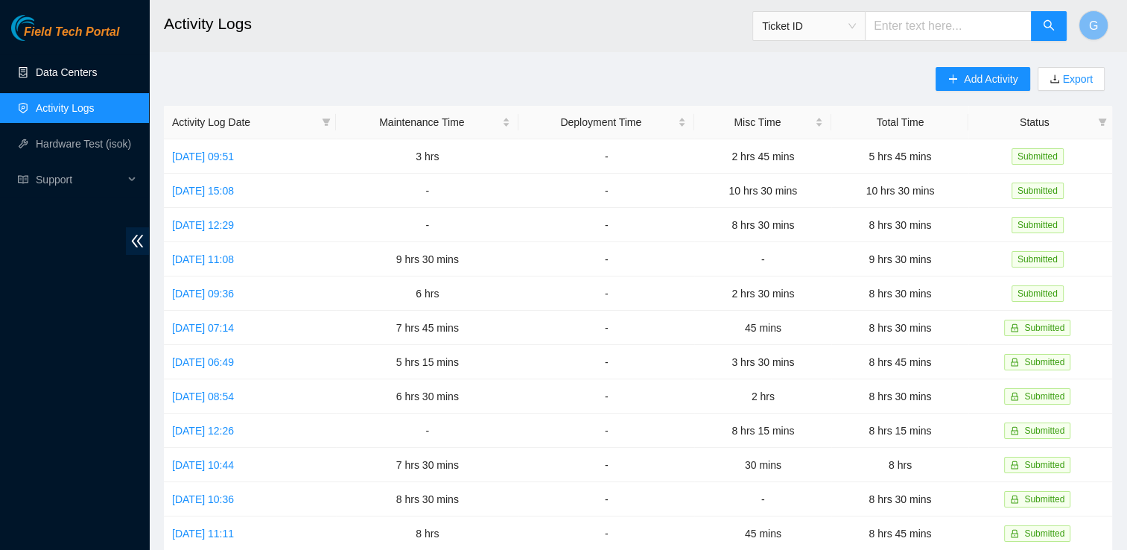
click at [86, 71] on link "Data Centers" at bounding box center [66, 72] width 61 height 12
